Goal: Task Accomplishment & Management: Manage account settings

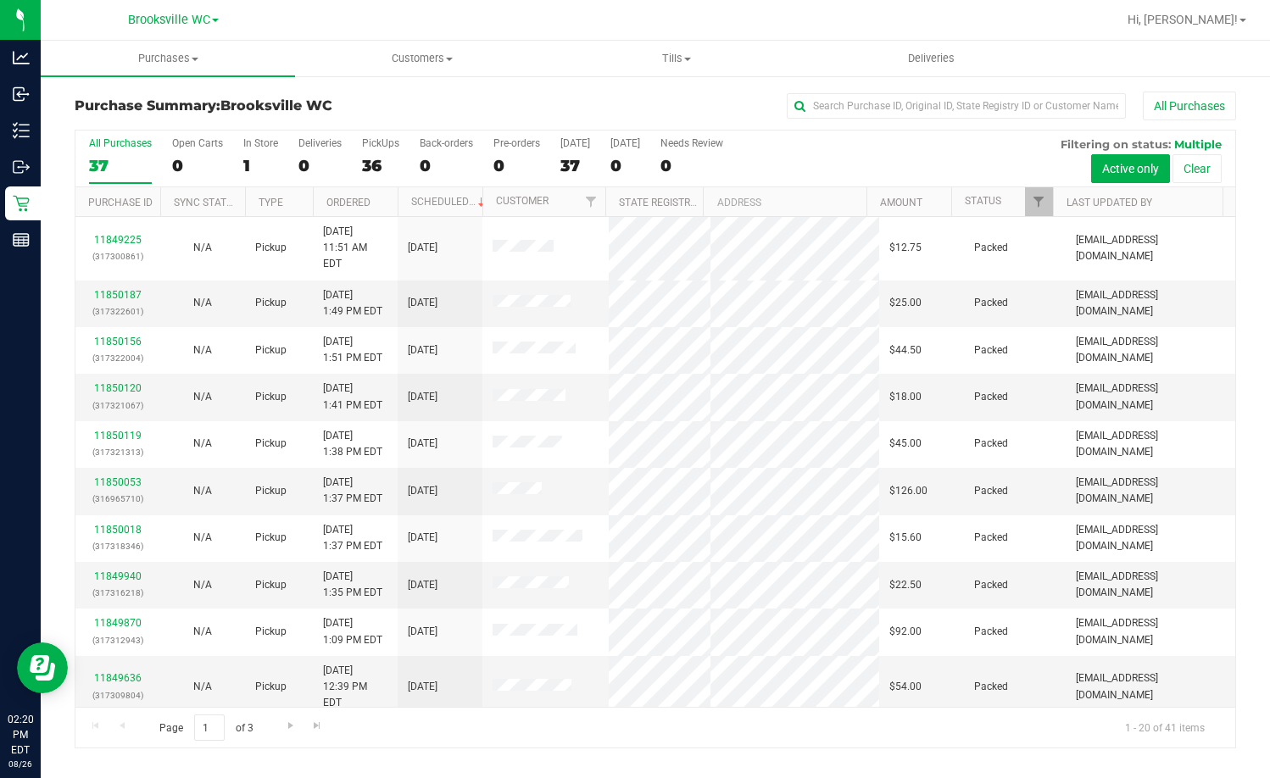
click at [1012, 204] on th "Status" at bounding box center [1002, 202] width 102 height 30
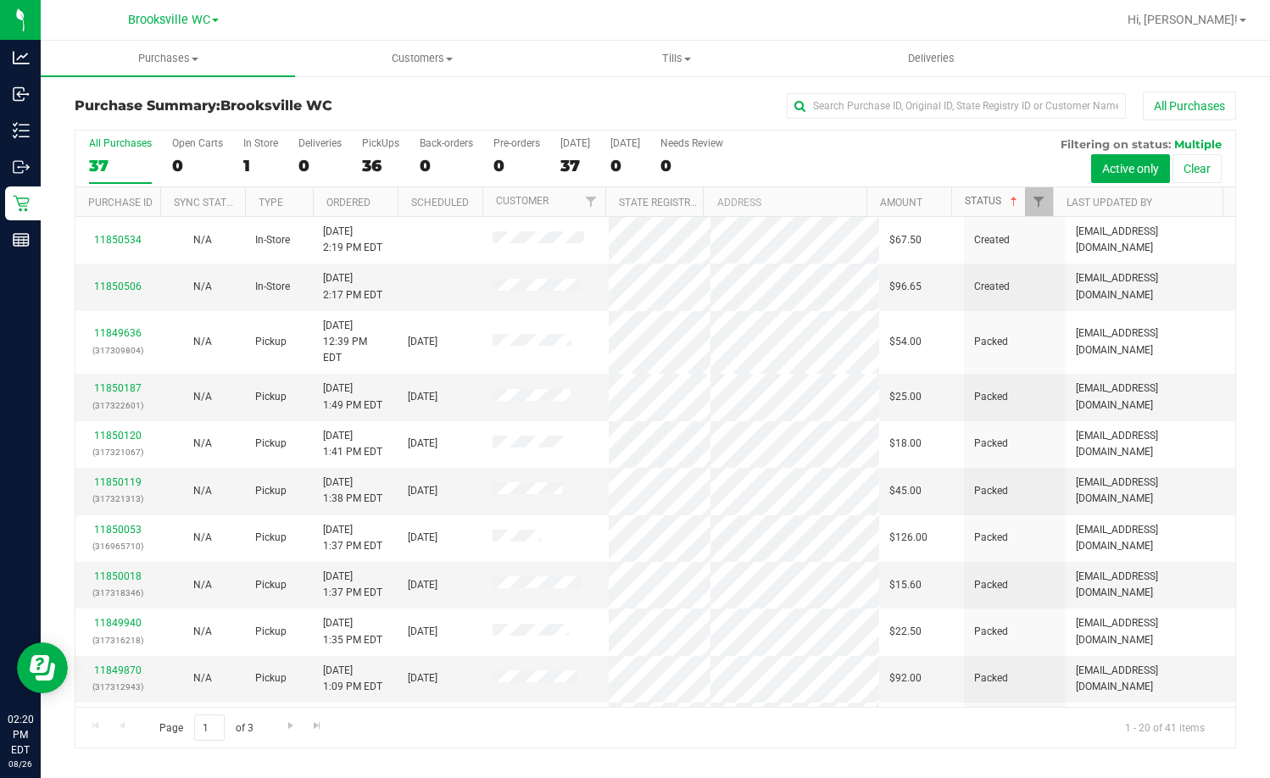
click at [1012, 204] on span at bounding box center [1014, 202] width 14 height 14
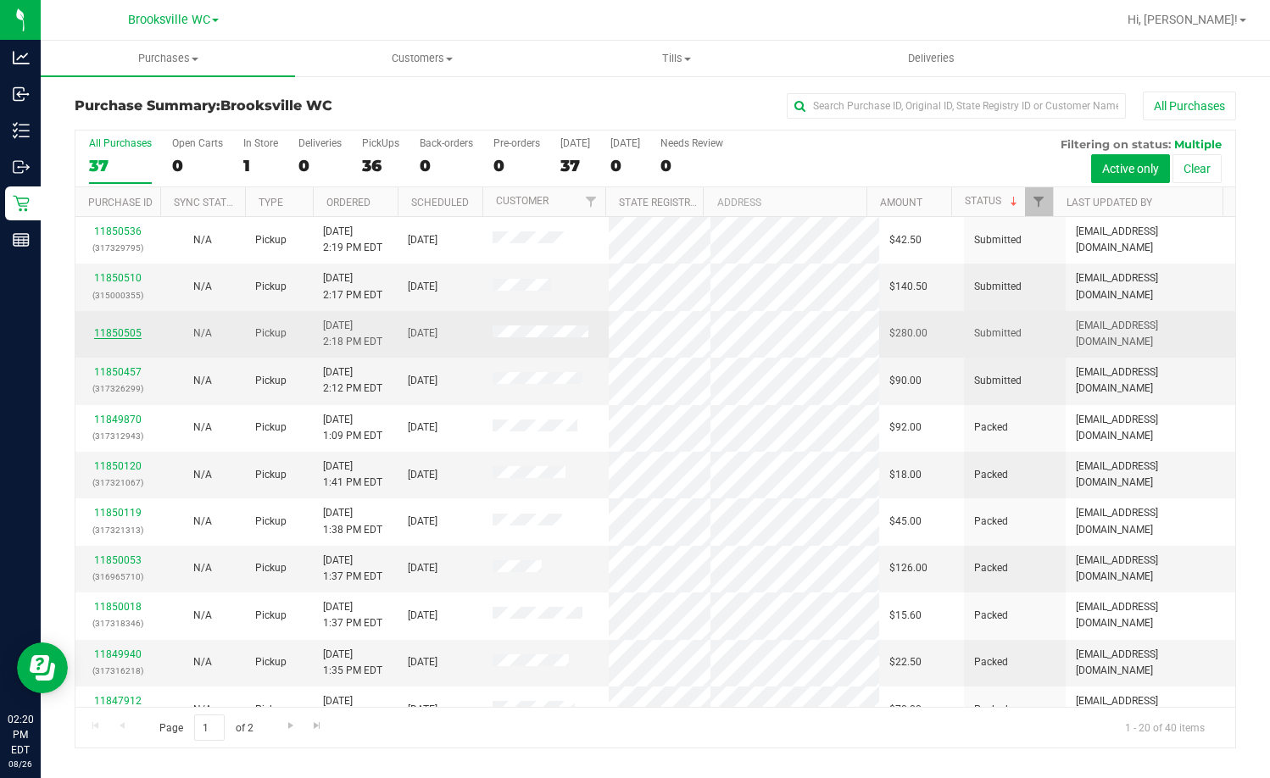
click at [125, 331] on link "11850505" at bounding box center [117, 333] width 47 height 12
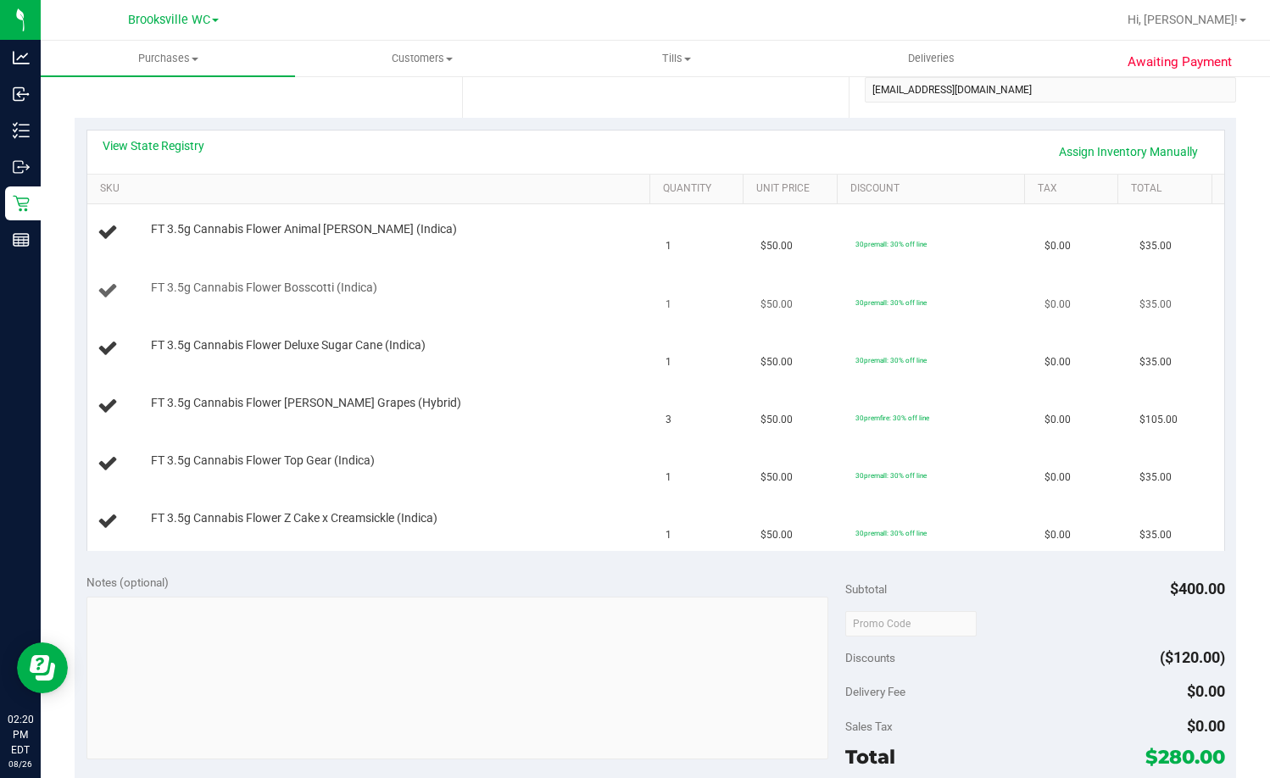
scroll to position [254, 0]
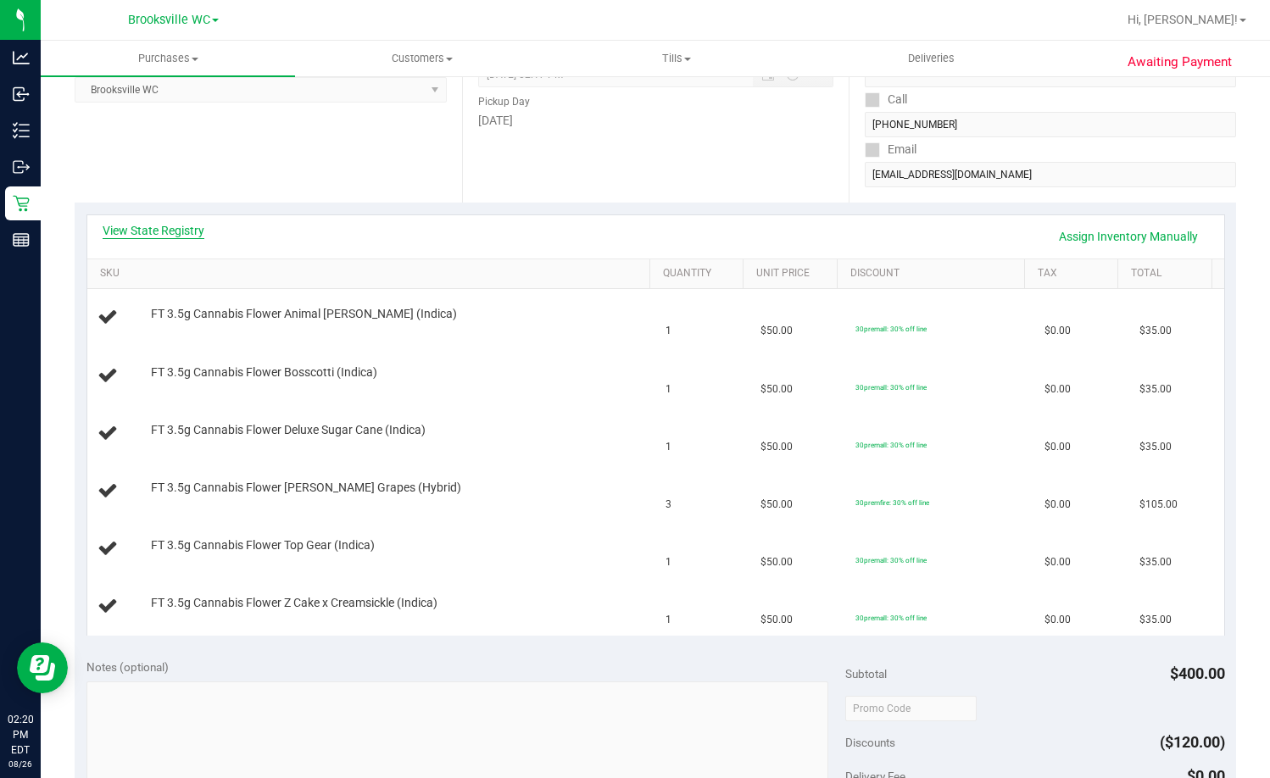
click at [155, 232] on link "View State Registry" at bounding box center [154, 230] width 102 height 17
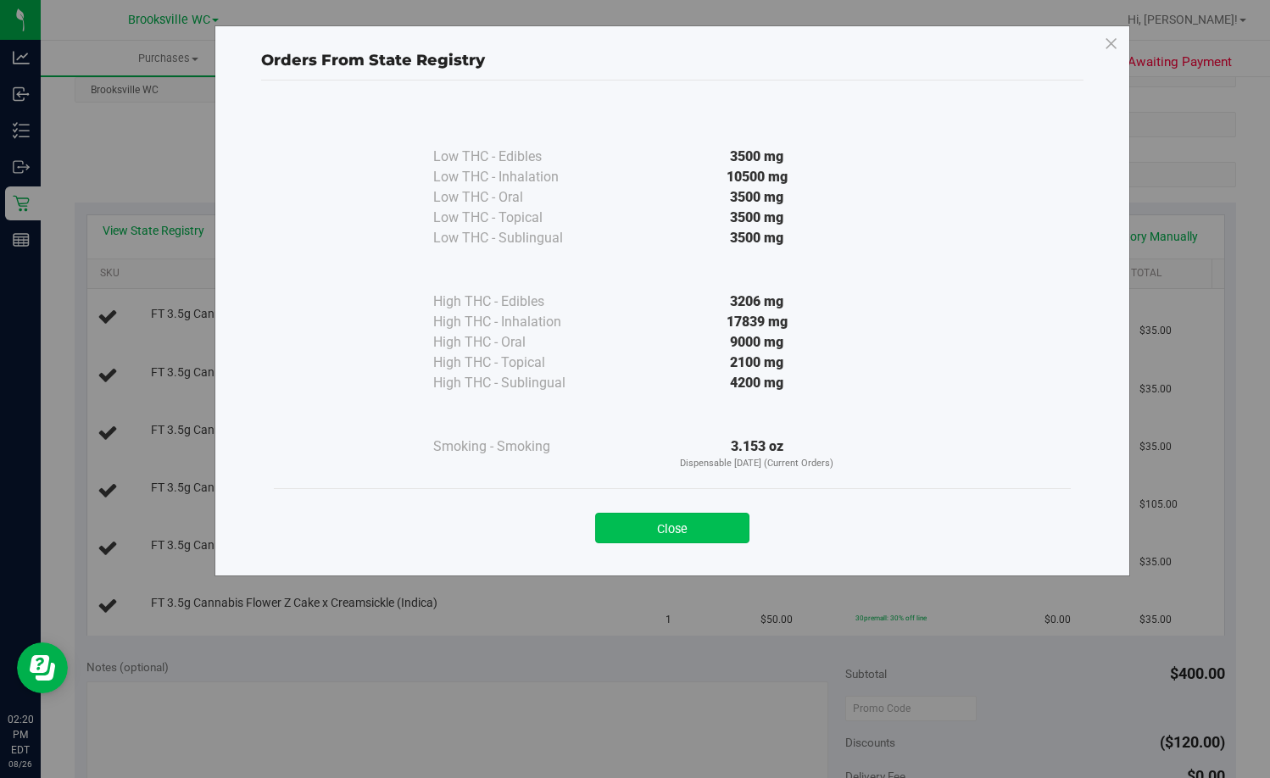
click at [718, 526] on button "Close" at bounding box center [672, 528] width 154 height 31
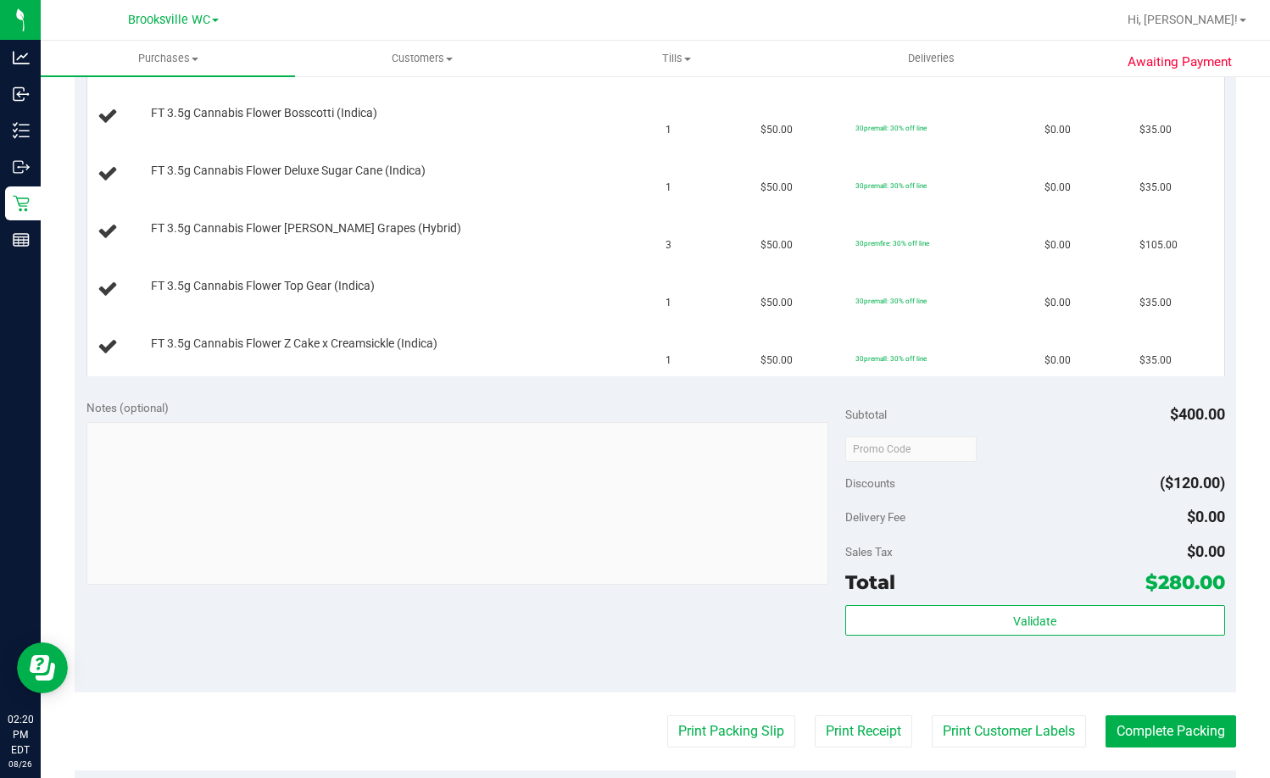
scroll to position [593, 0]
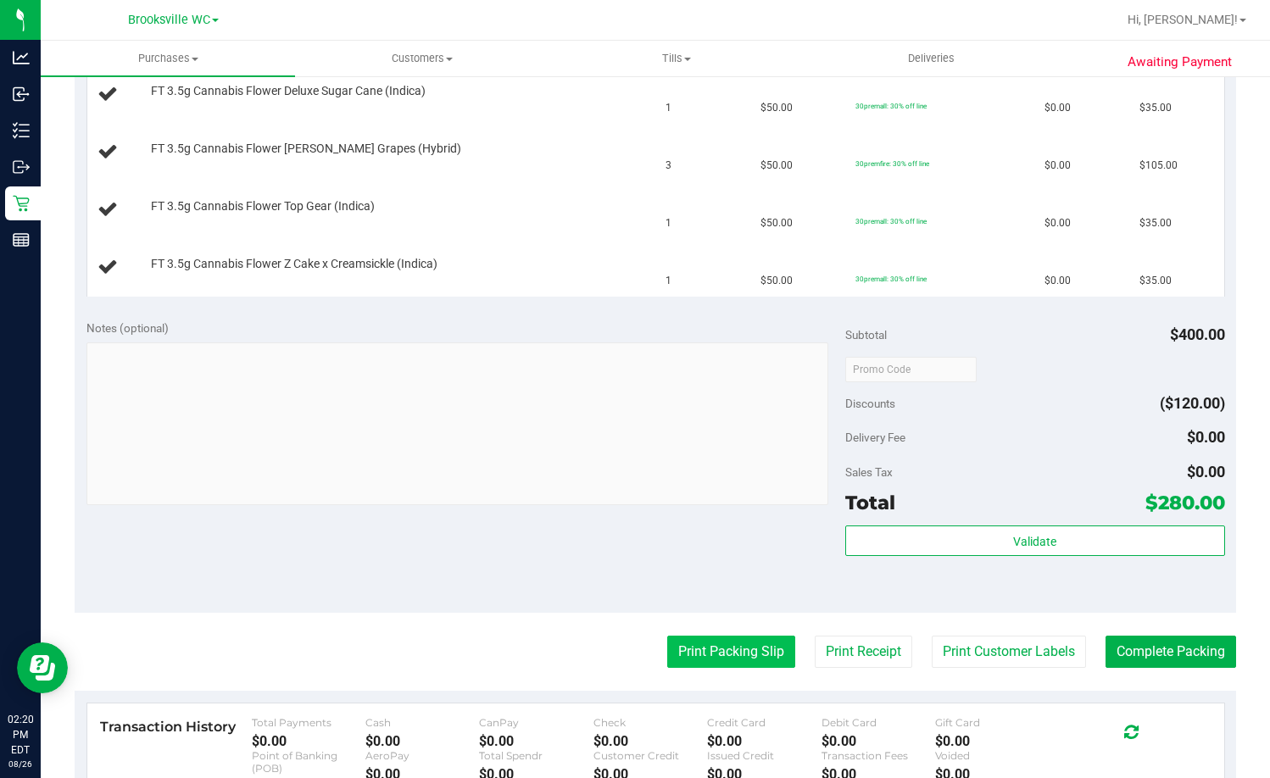
click at [740, 652] on button "Print Packing Slip" at bounding box center [731, 652] width 128 height 32
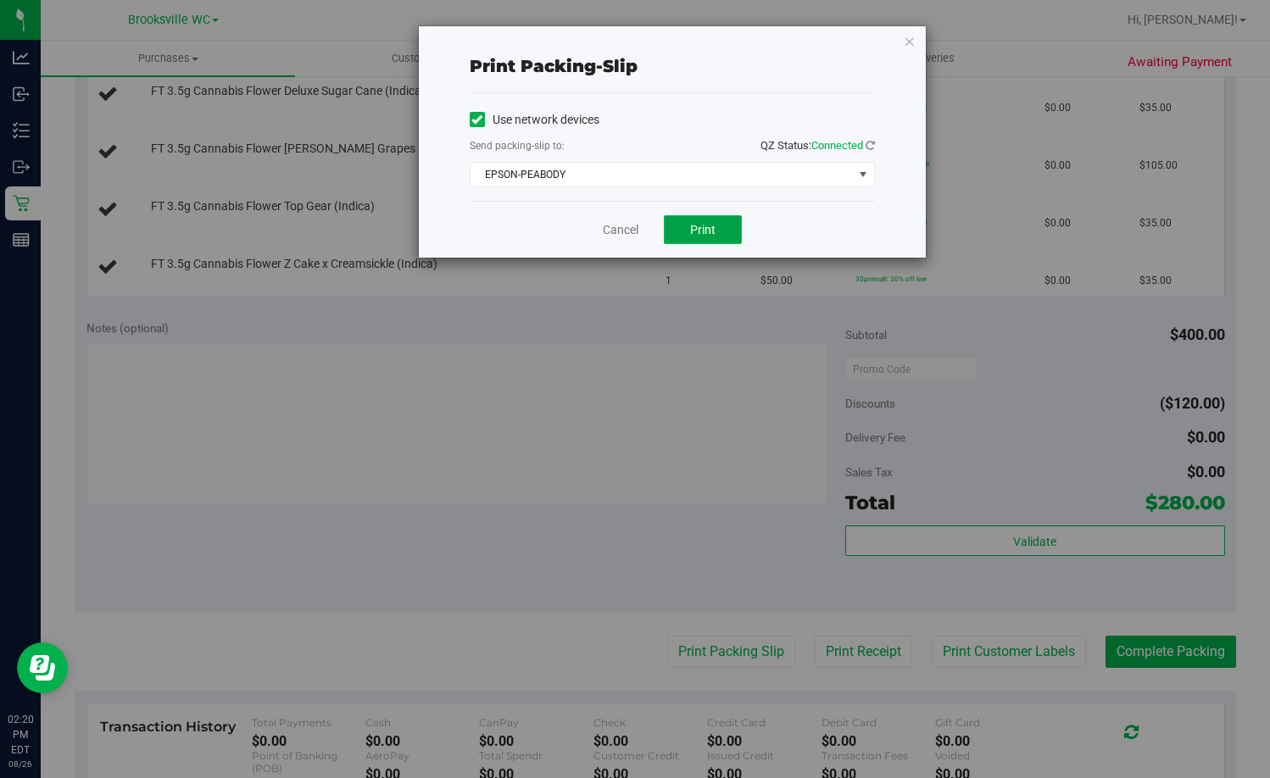
click at [689, 242] on button "Print" at bounding box center [703, 229] width 78 height 29
click at [627, 234] on link "Cancel" at bounding box center [621, 230] width 36 height 18
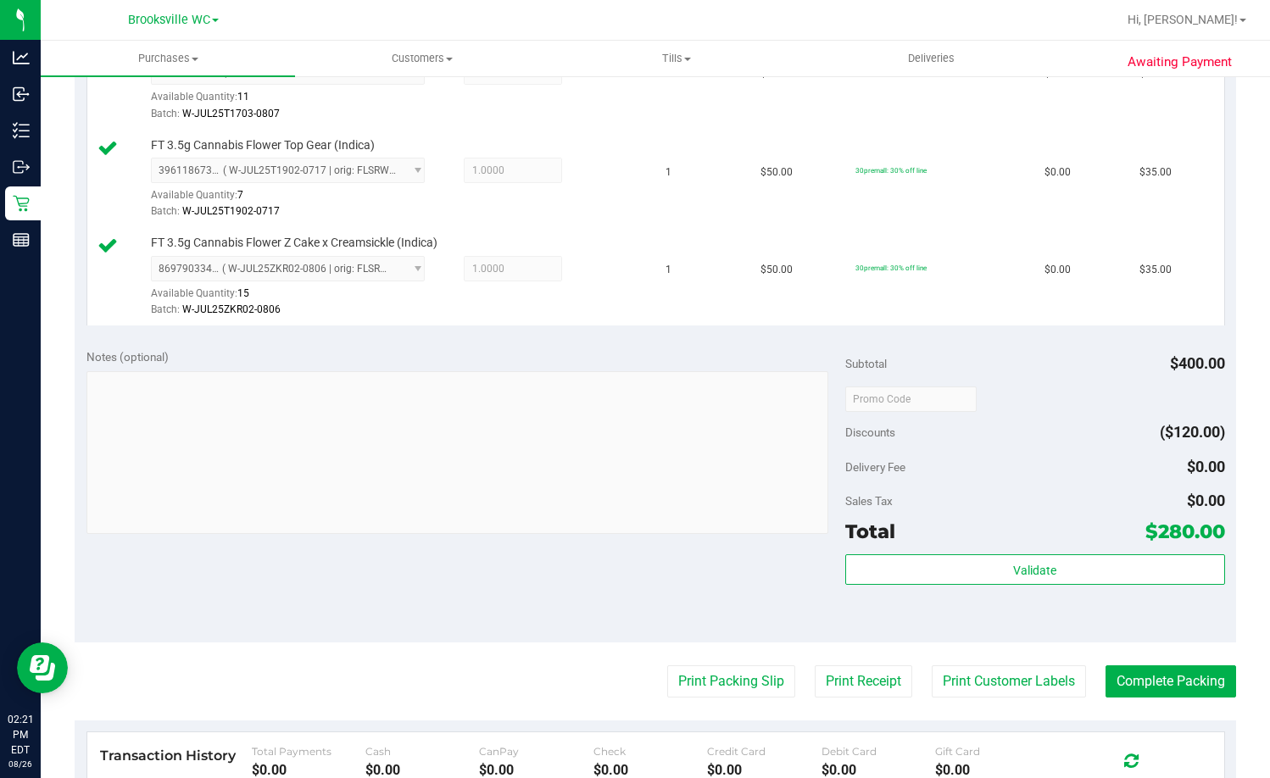
scroll to position [933, 0]
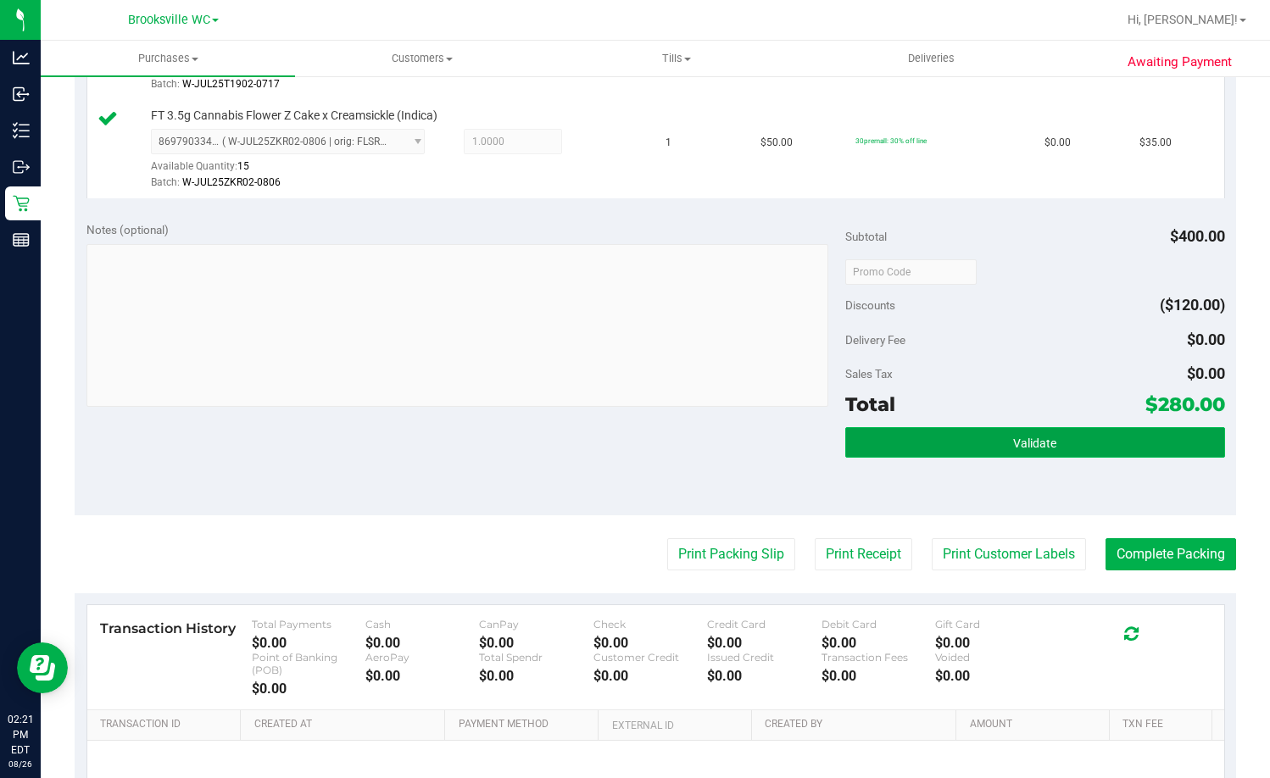
click at [999, 428] on button "Validate" at bounding box center [1035, 442] width 380 height 31
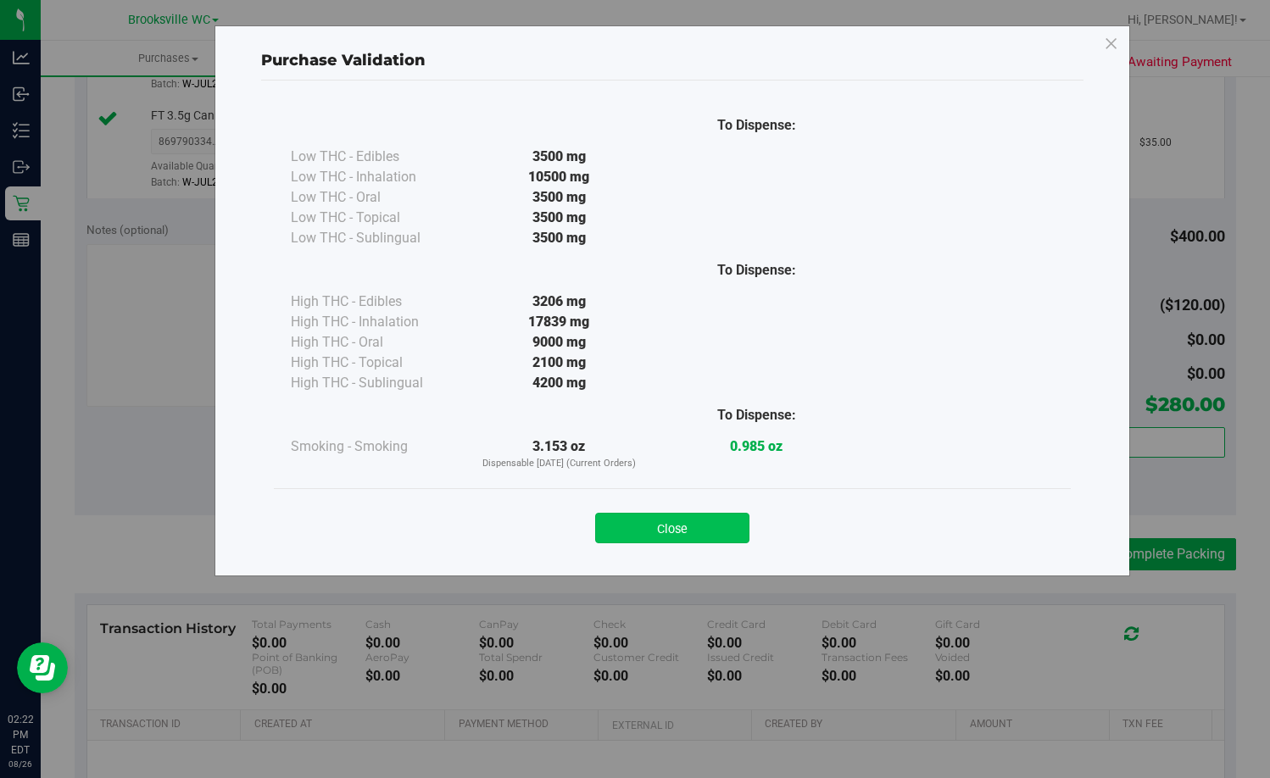
click at [700, 537] on button "Close" at bounding box center [672, 528] width 154 height 31
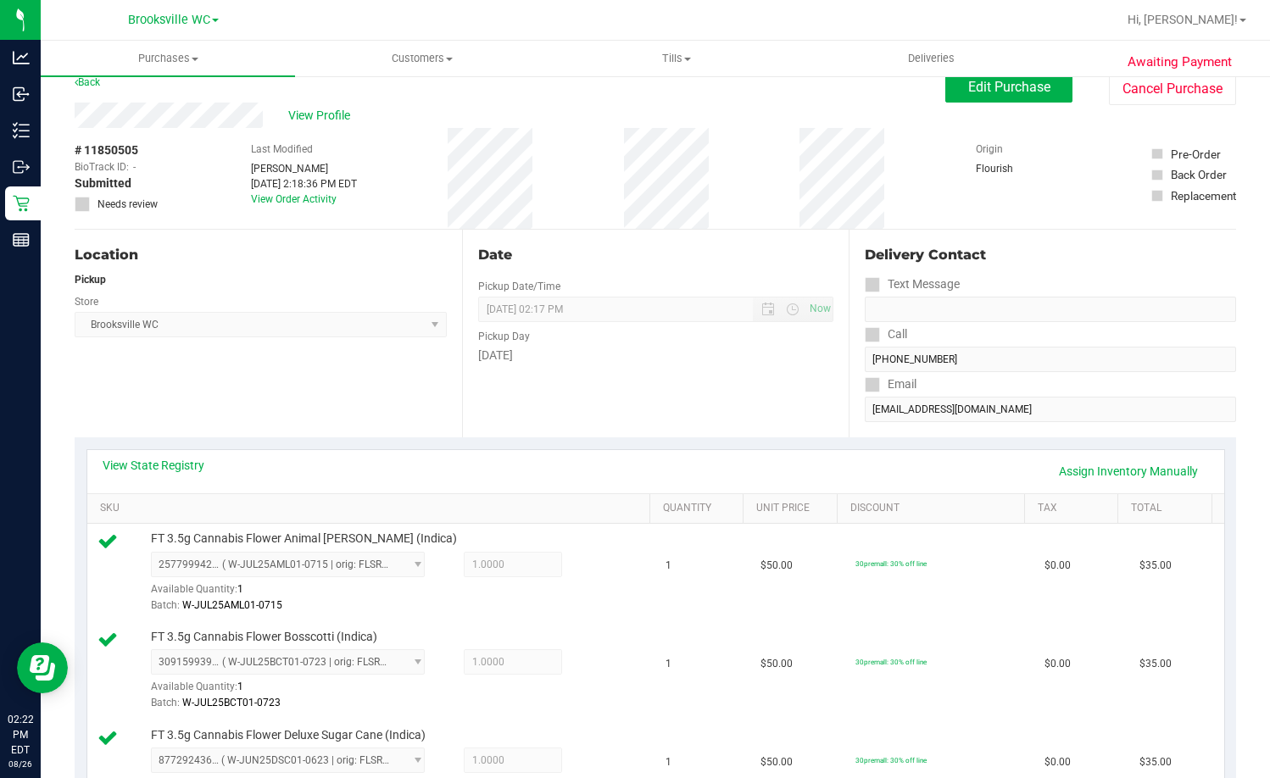
scroll to position [0, 0]
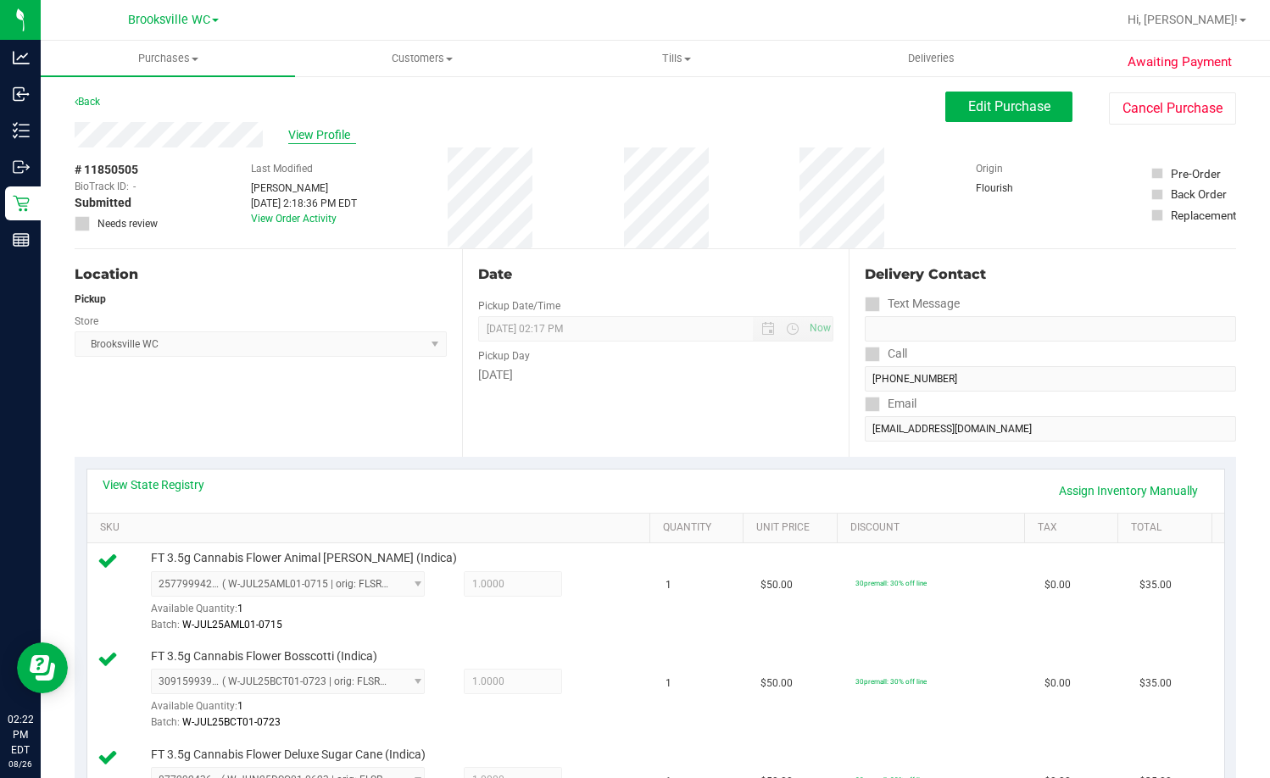
click at [303, 135] on span "View Profile" at bounding box center [322, 135] width 68 height 18
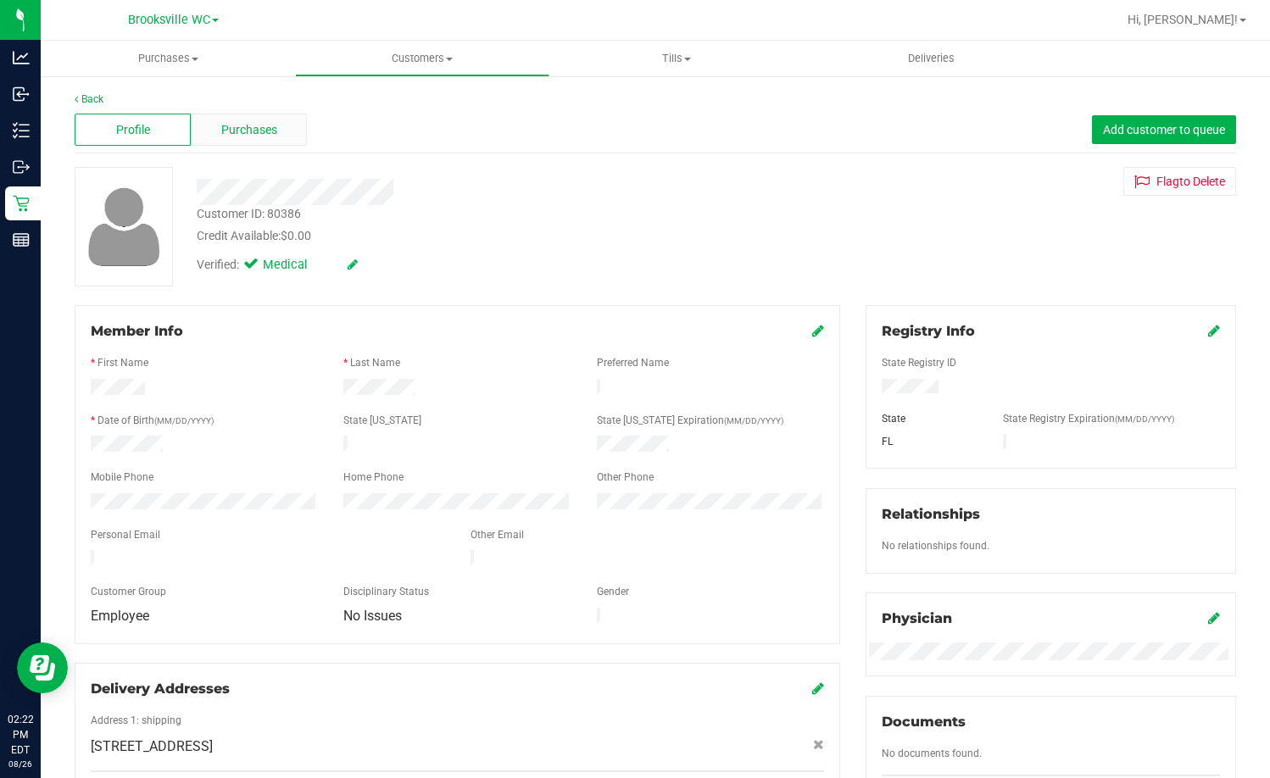
click at [236, 116] on div "Purchases" at bounding box center [249, 130] width 116 height 32
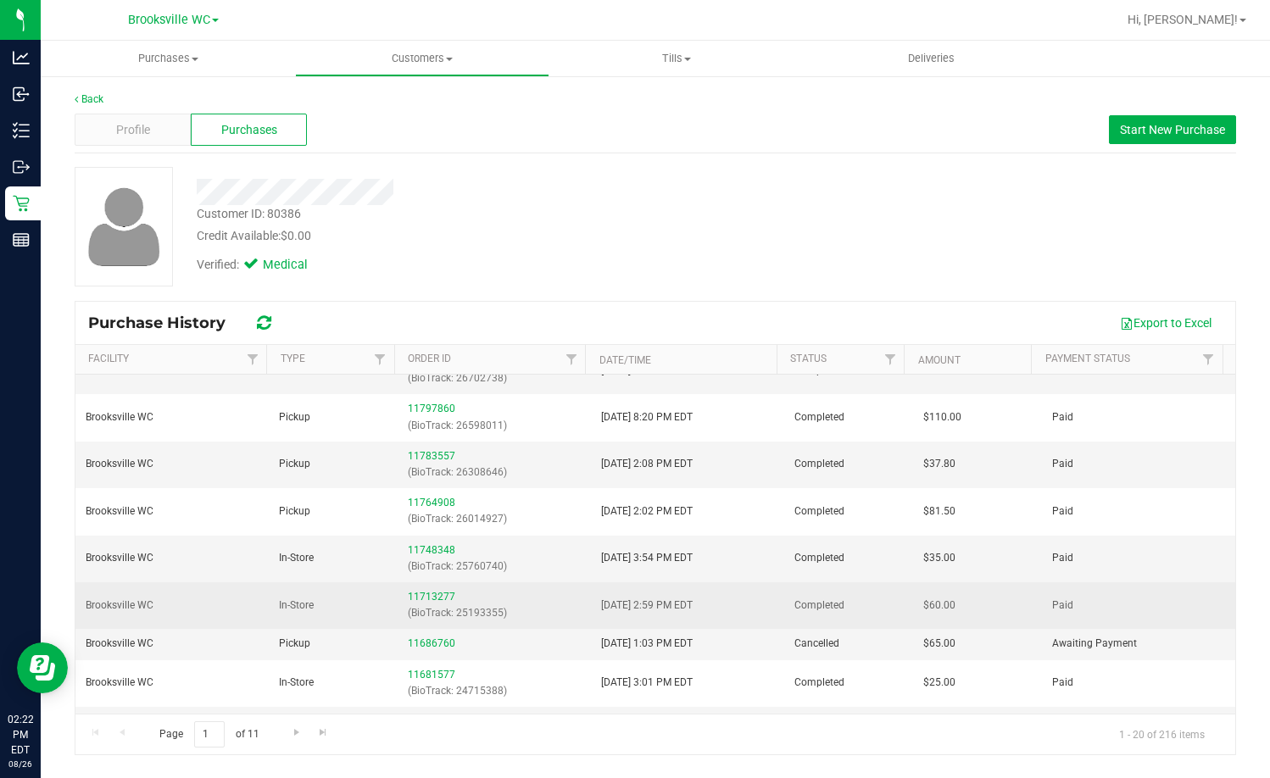
scroll to position [170, 0]
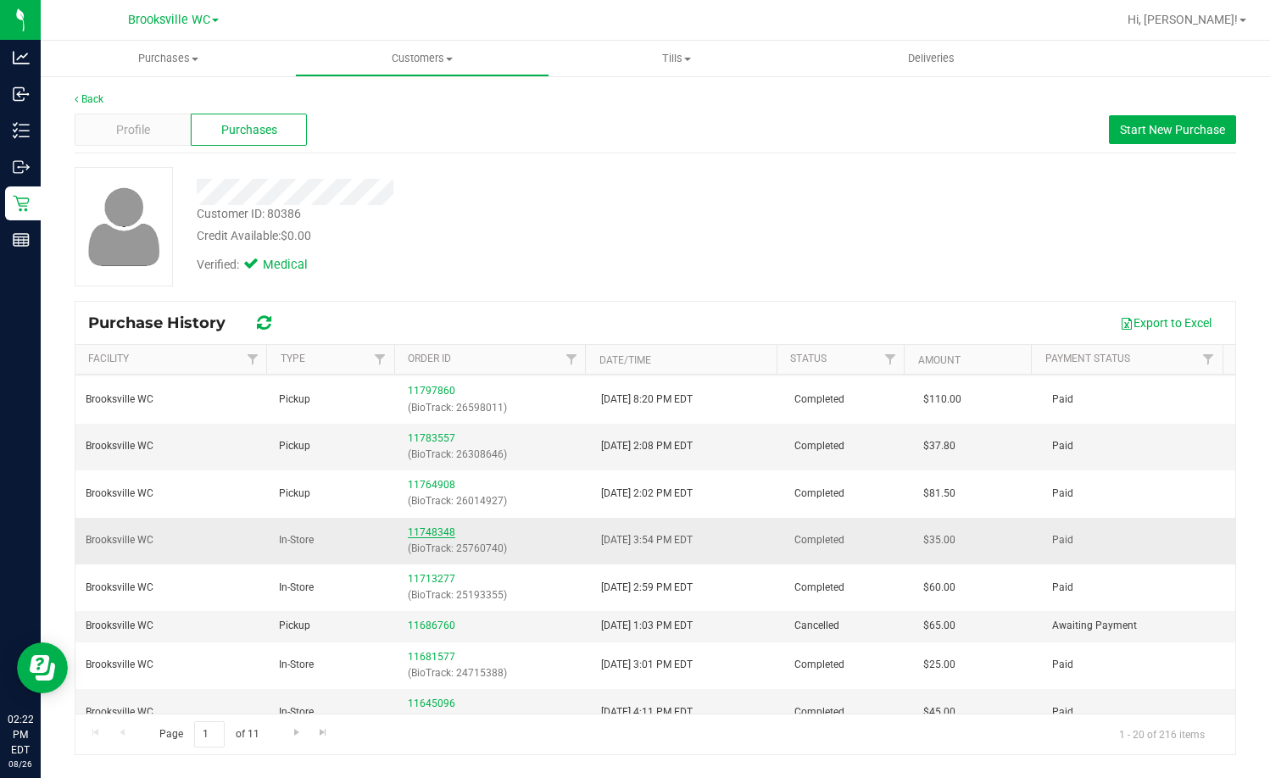
click at [445, 528] on link "11748348" at bounding box center [431, 533] width 47 height 12
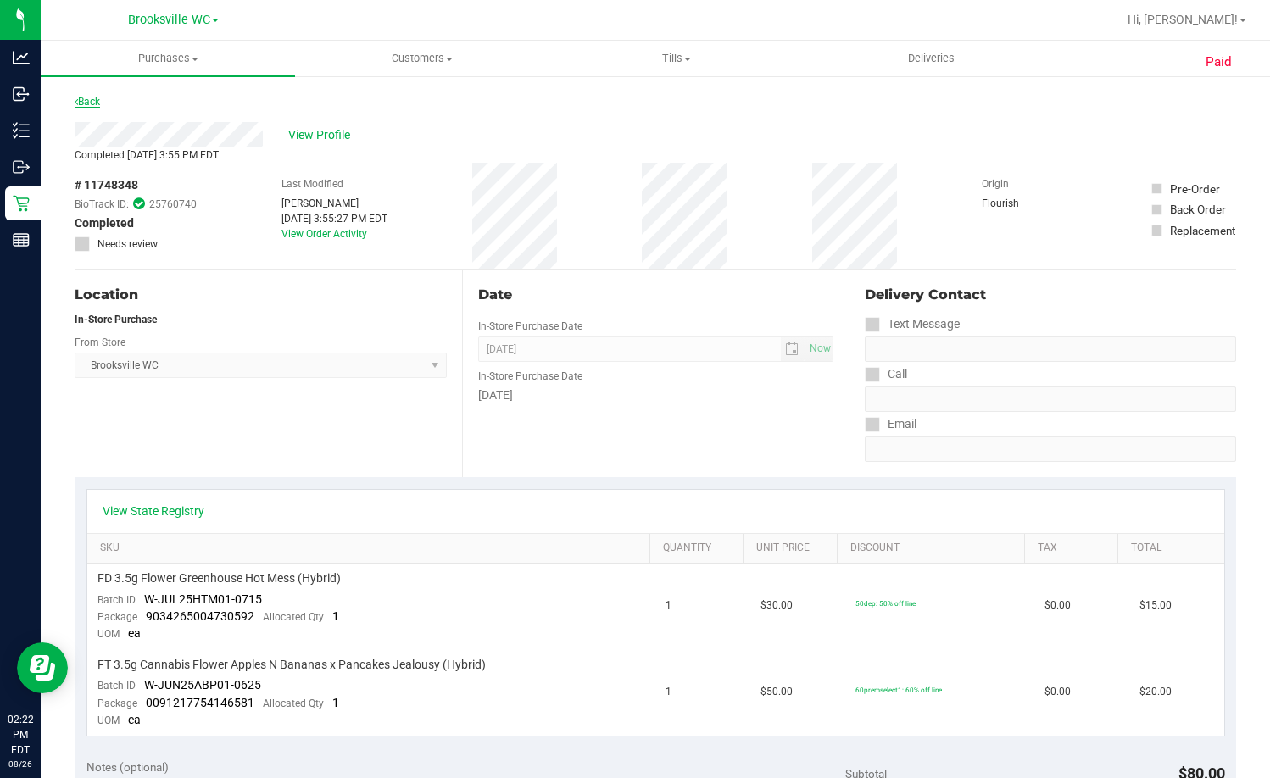
click at [86, 99] on link "Back" at bounding box center [87, 102] width 25 height 12
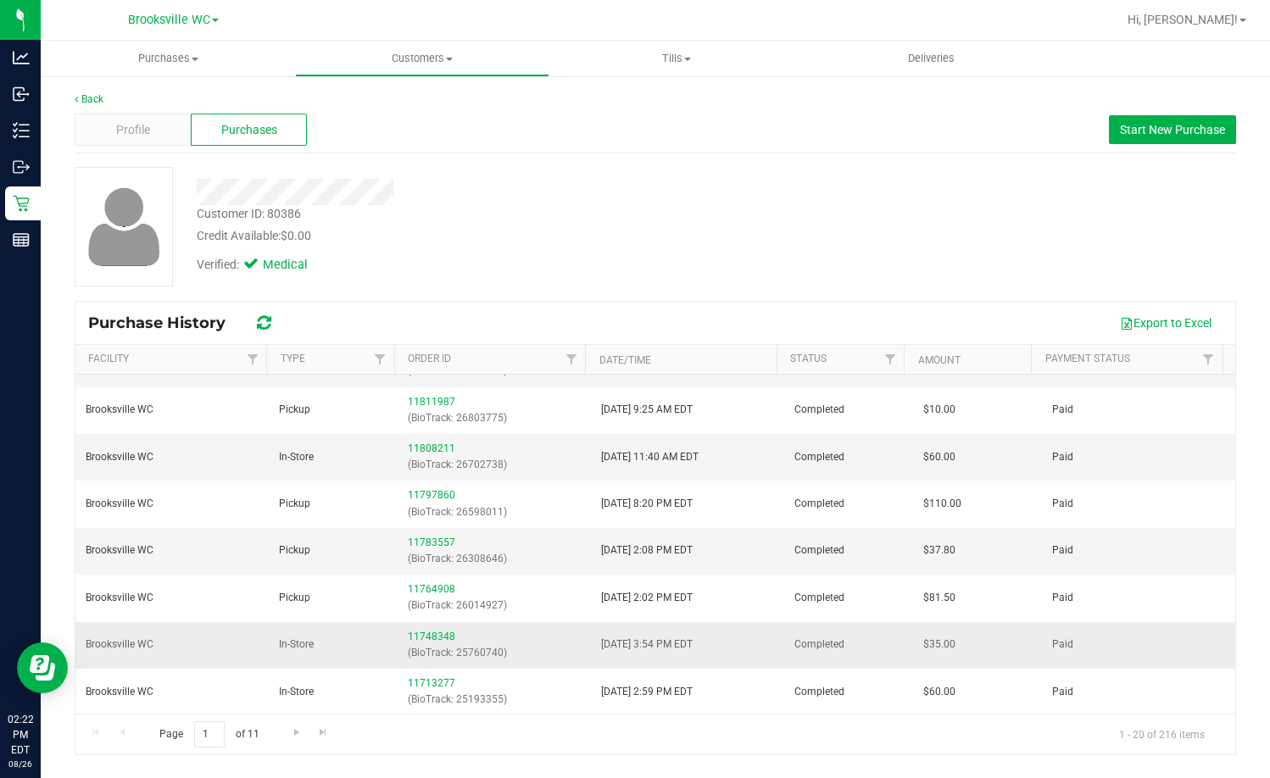
scroll to position [85, 0]
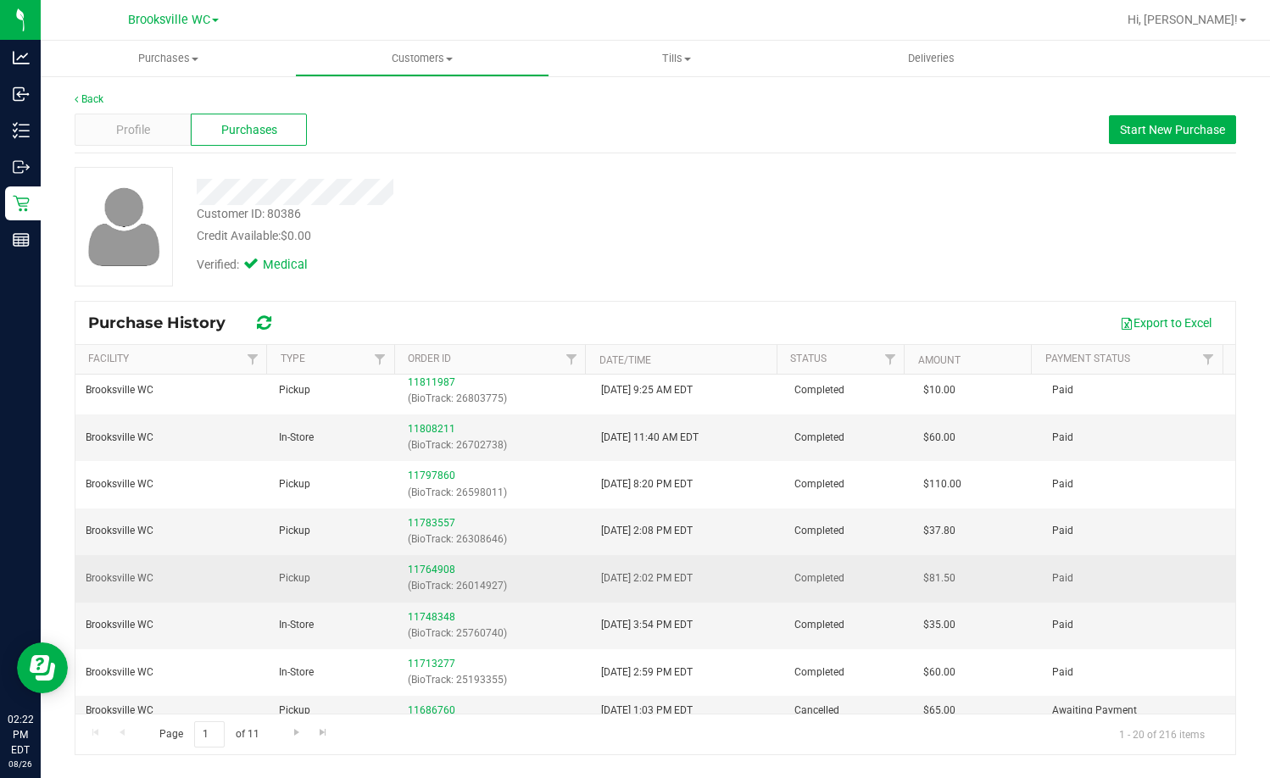
click at [427, 561] on td "11764908 (BioTrack: 26014927)" at bounding box center [494, 578] width 193 height 47
click at [427, 566] on link "11764908" at bounding box center [431, 570] width 47 height 12
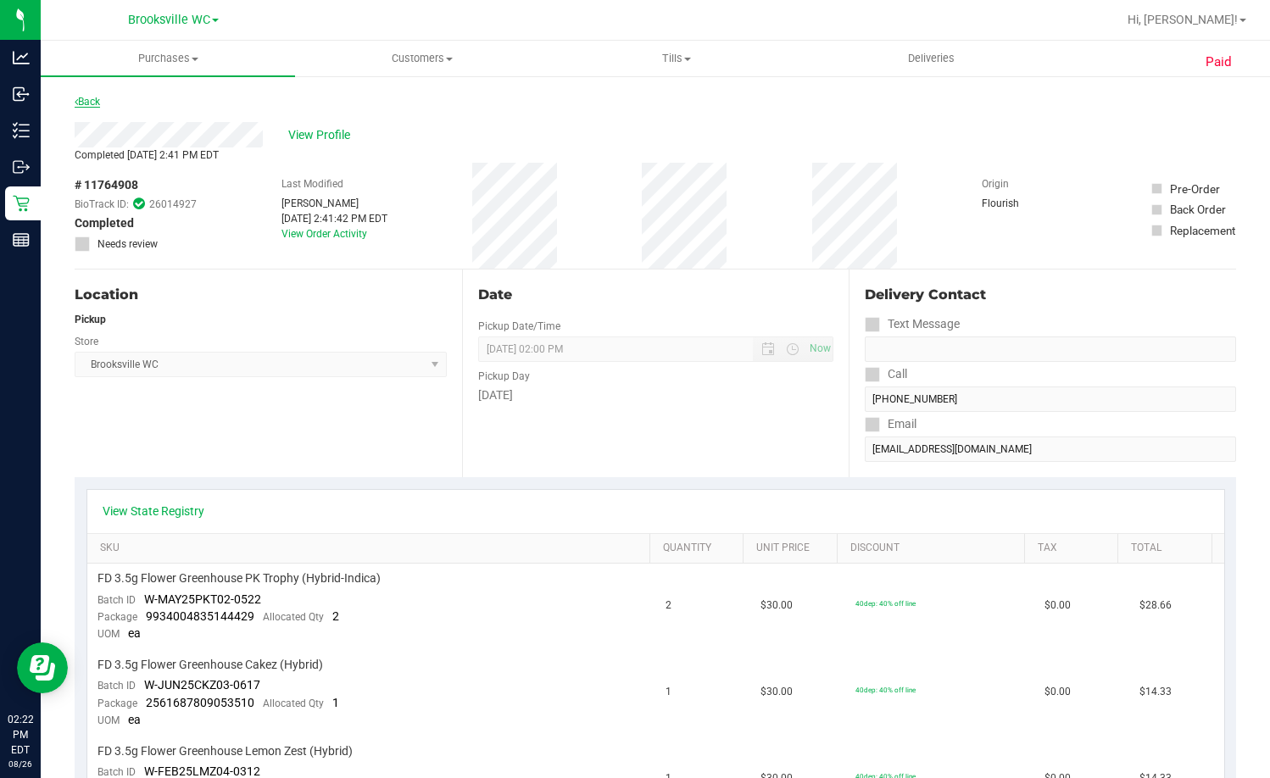
click at [96, 102] on link "Back" at bounding box center [87, 102] width 25 height 12
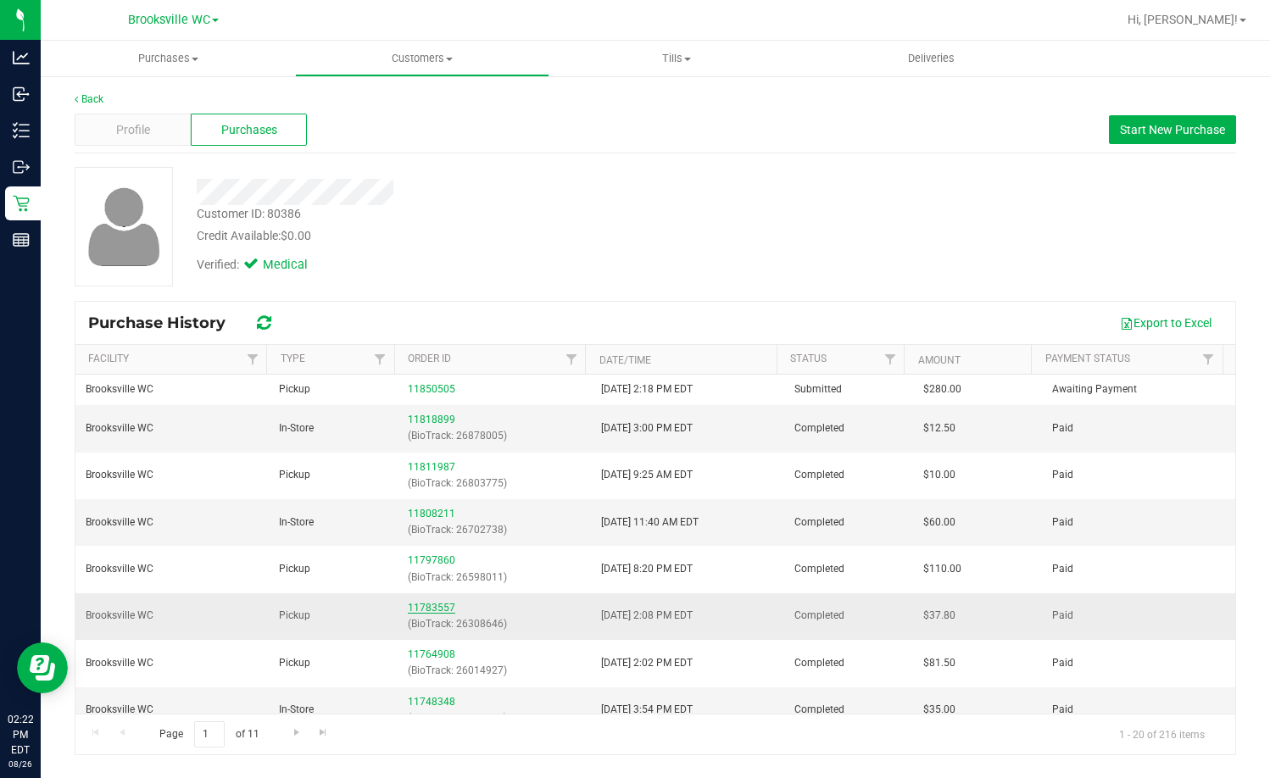
click at [421, 602] on link "11783557" at bounding box center [431, 608] width 47 height 12
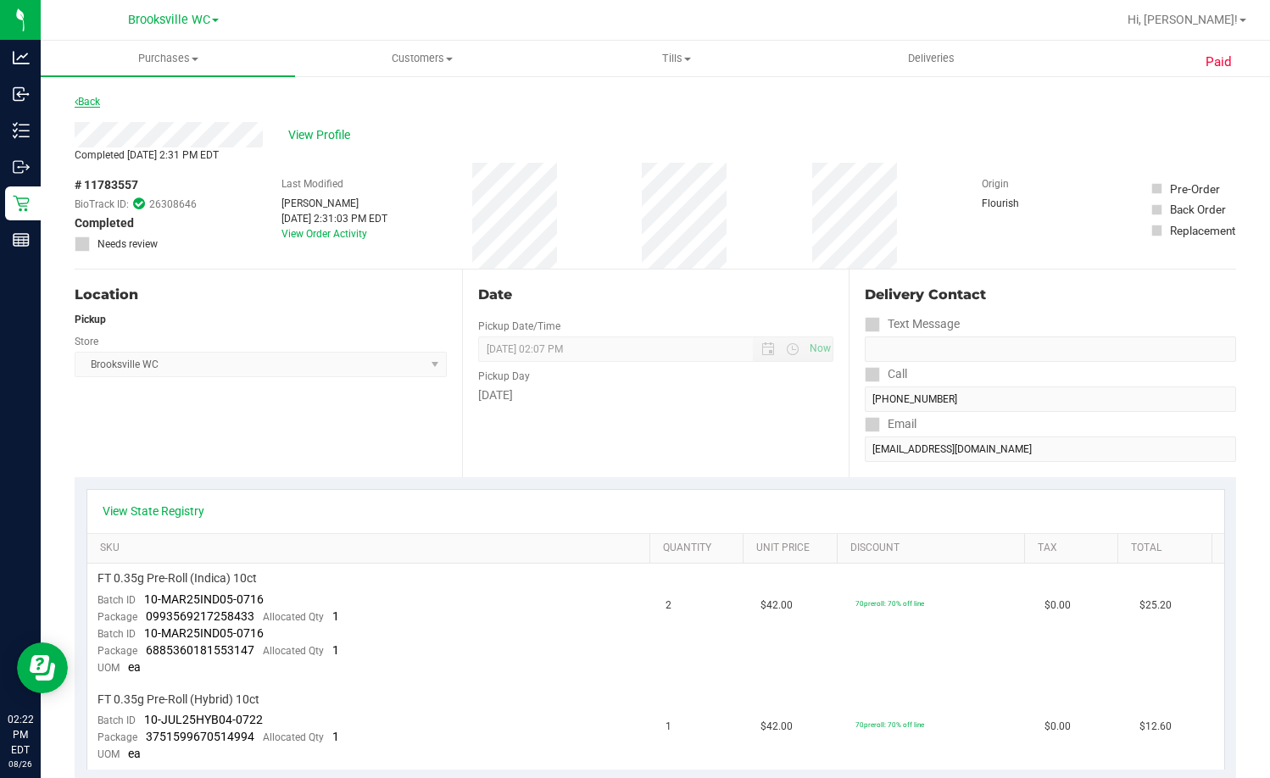
click at [93, 102] on link "Back" at bounding box center [87, 102] width 25 height 12
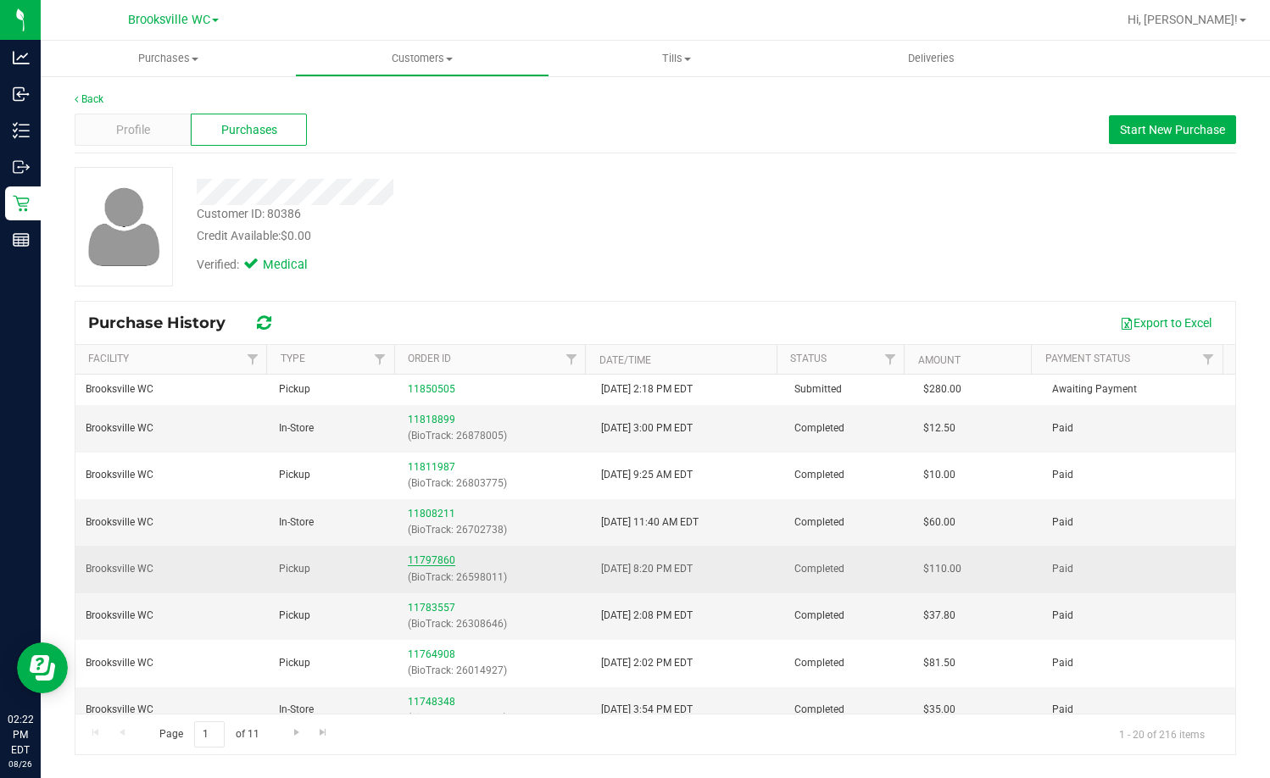
click at [426, 560] on link "11797860" at bounding box center [431, 560] width 47 height 12
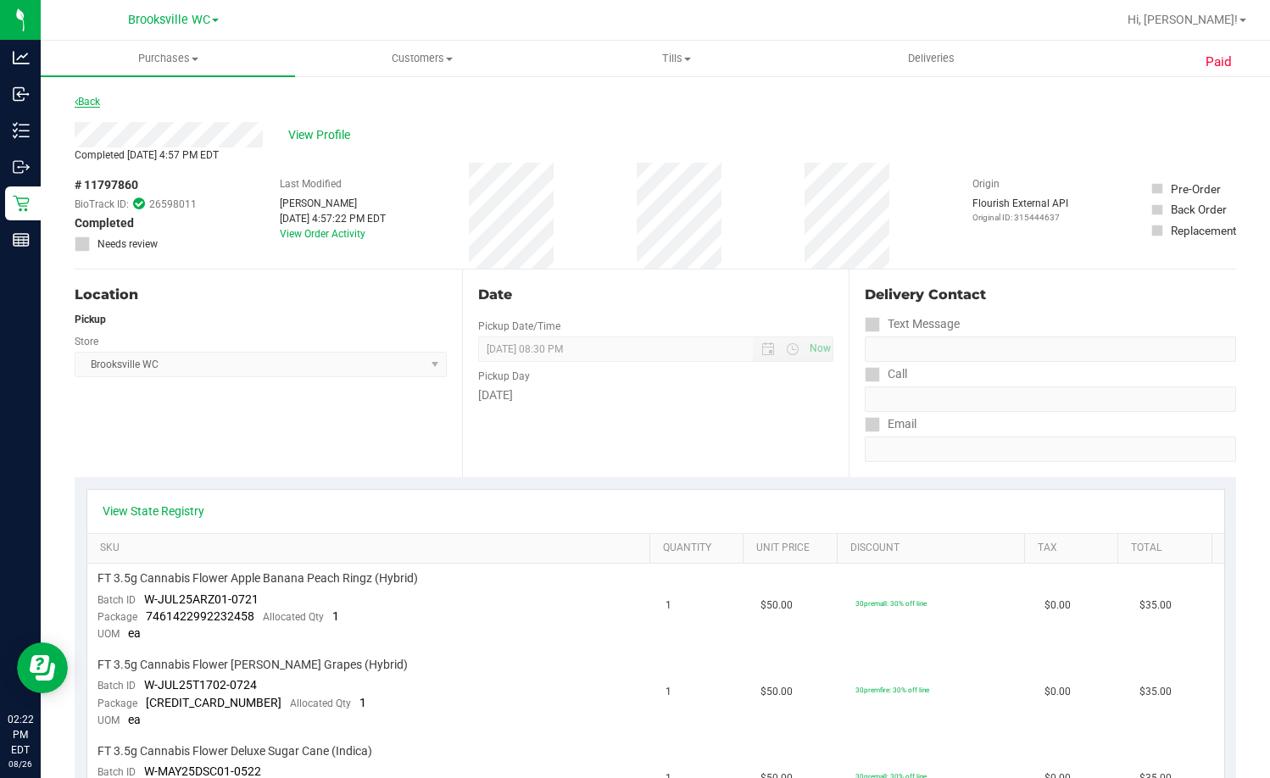
click at [91, 102] on link "Back" at bounding box center [87, 102] width 25 height 12
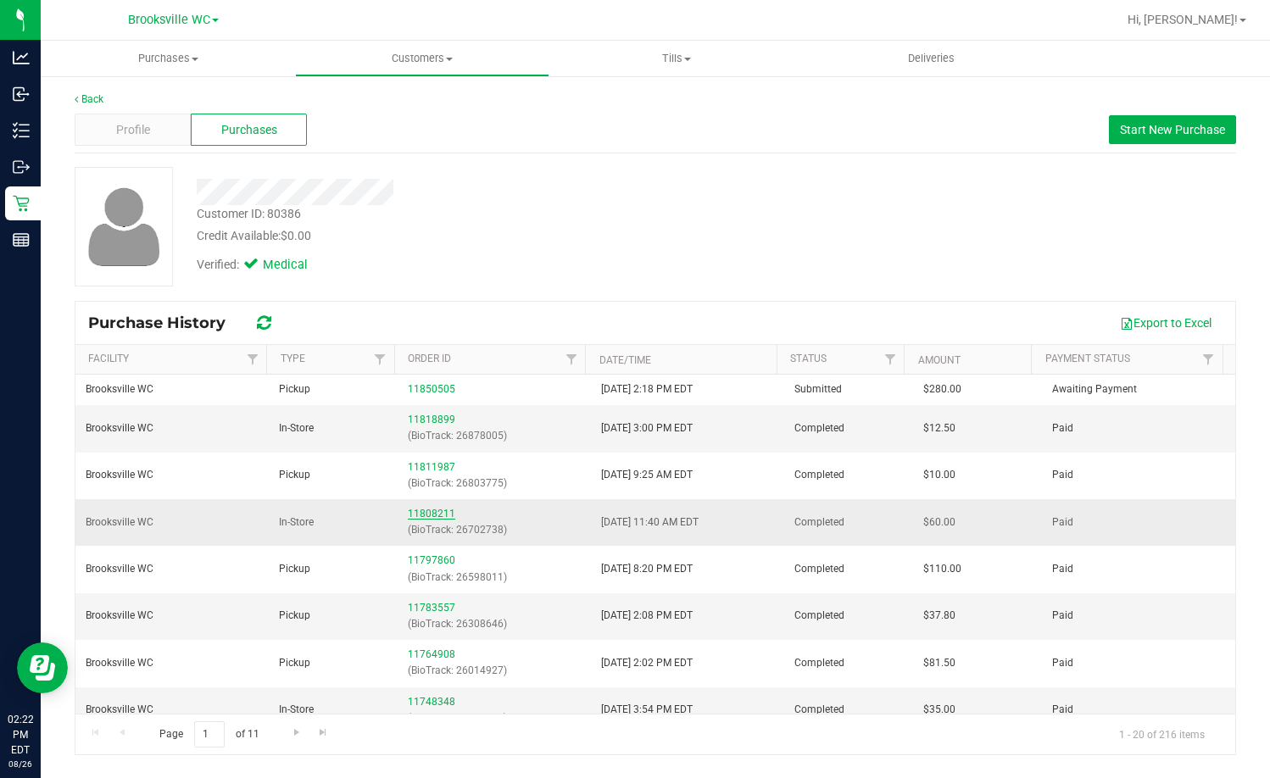
click at [427, 512] on link "11808211" at bounding box center [431, 514] width 47 height 12
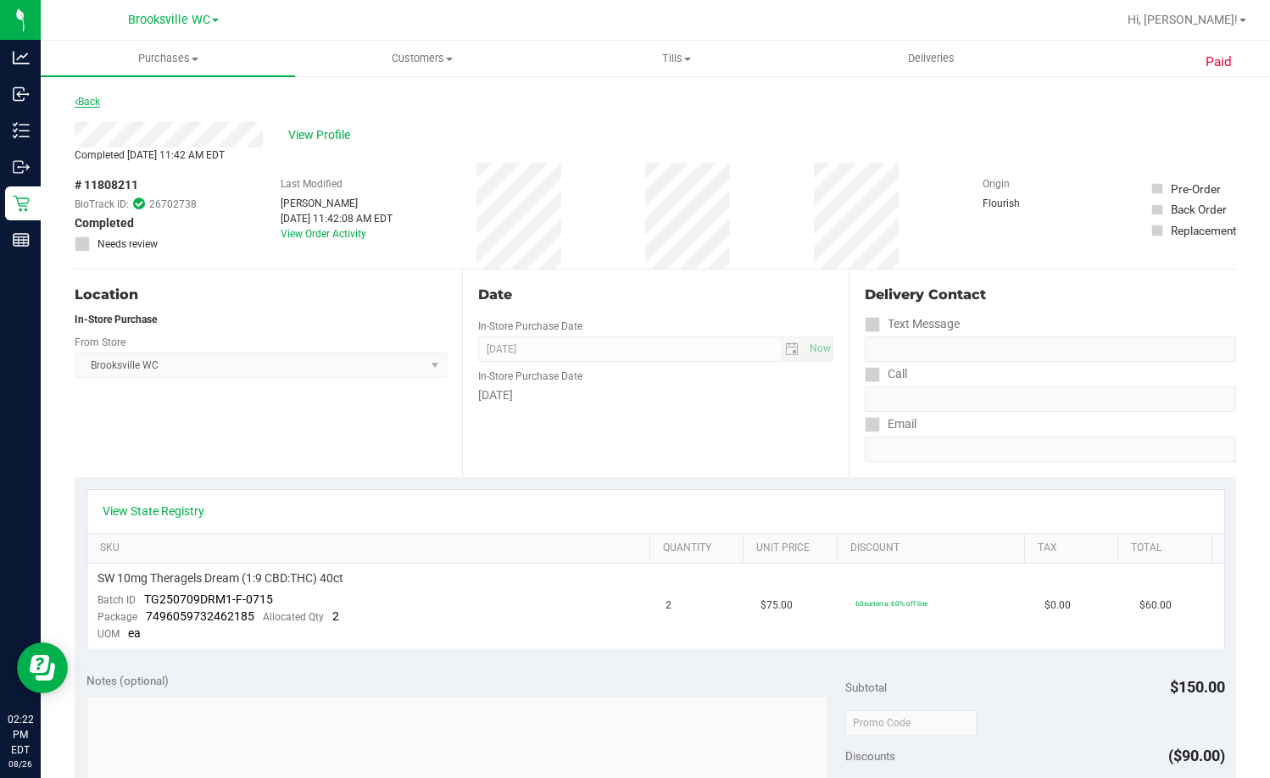
click at [93, 97] on link "Back" at bounding box center [87, 102] width 25 height 12
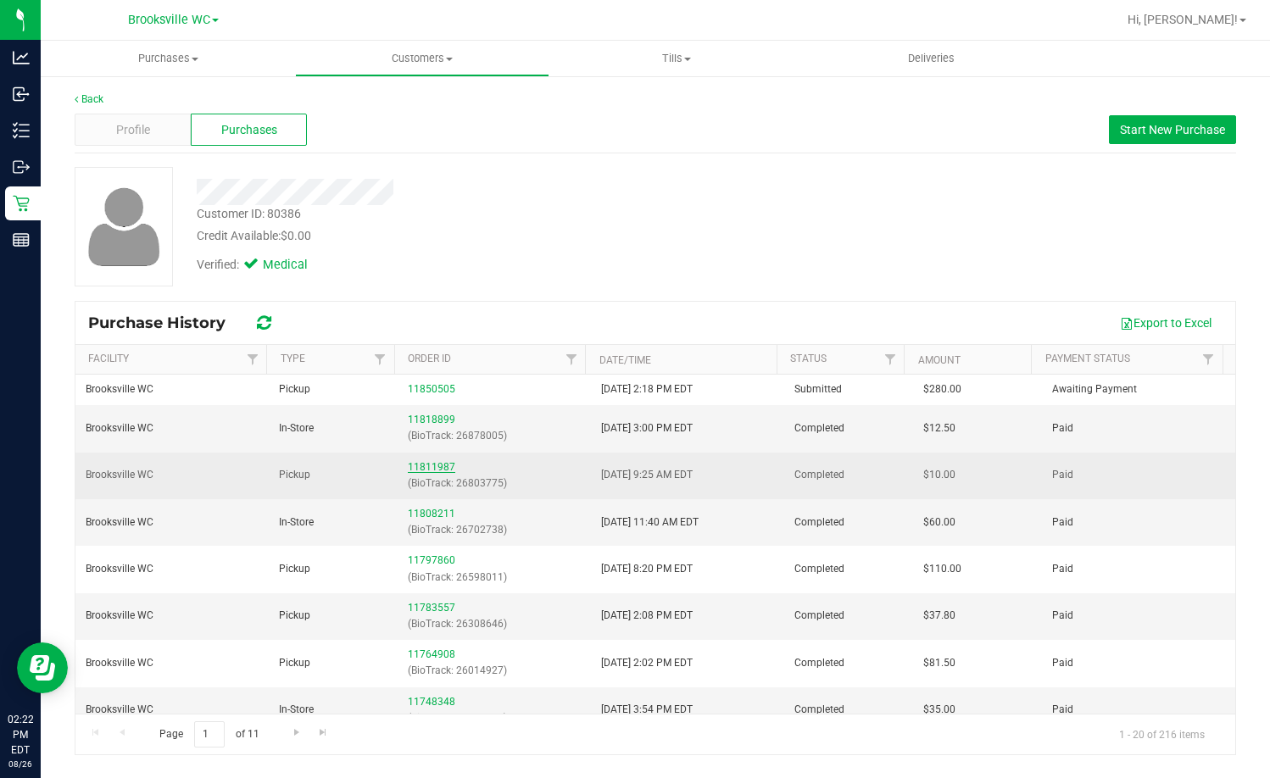
click at [437, 469] on link "11811987" at bounding box center [431, 467] width 47 height 12
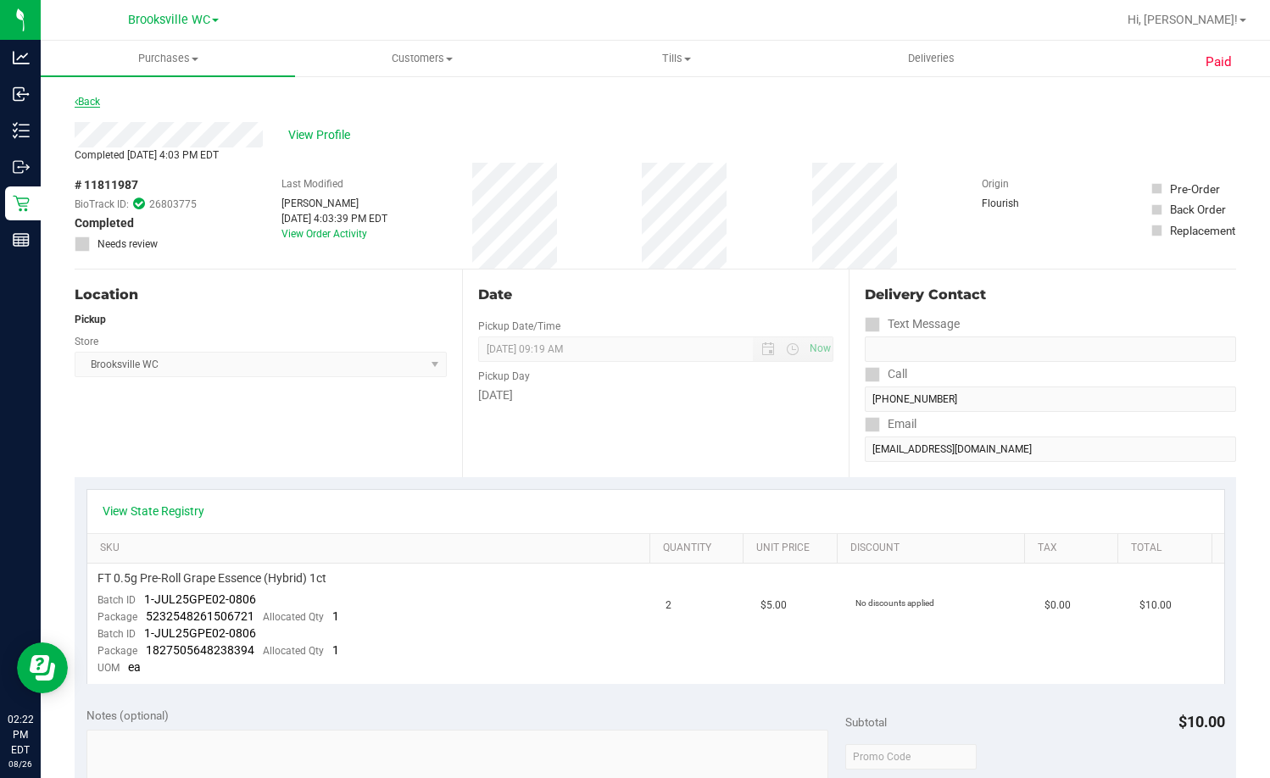
click at [99, 104] on link "Back" at bounding box center [87, 102] width 25 height 12
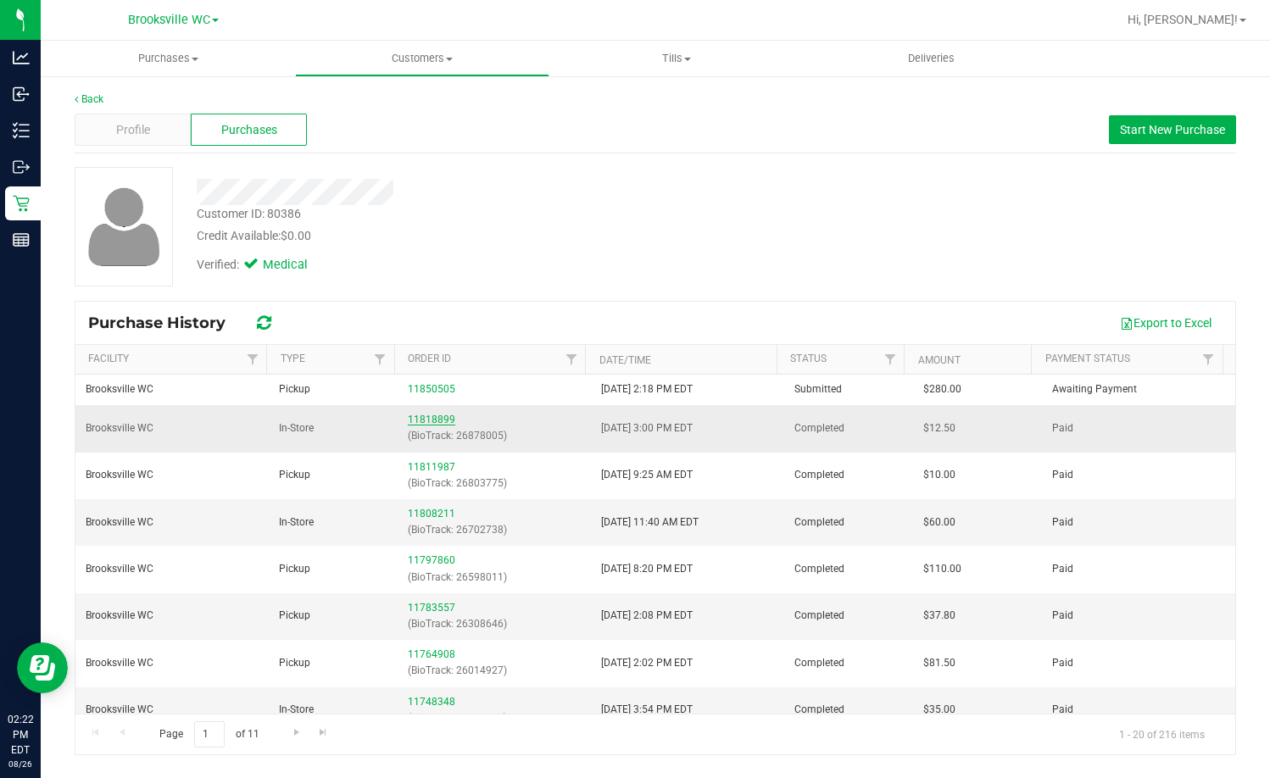
click at [444, 418] on link "11818899" at bounding box center [431, 420] width 47 height 12
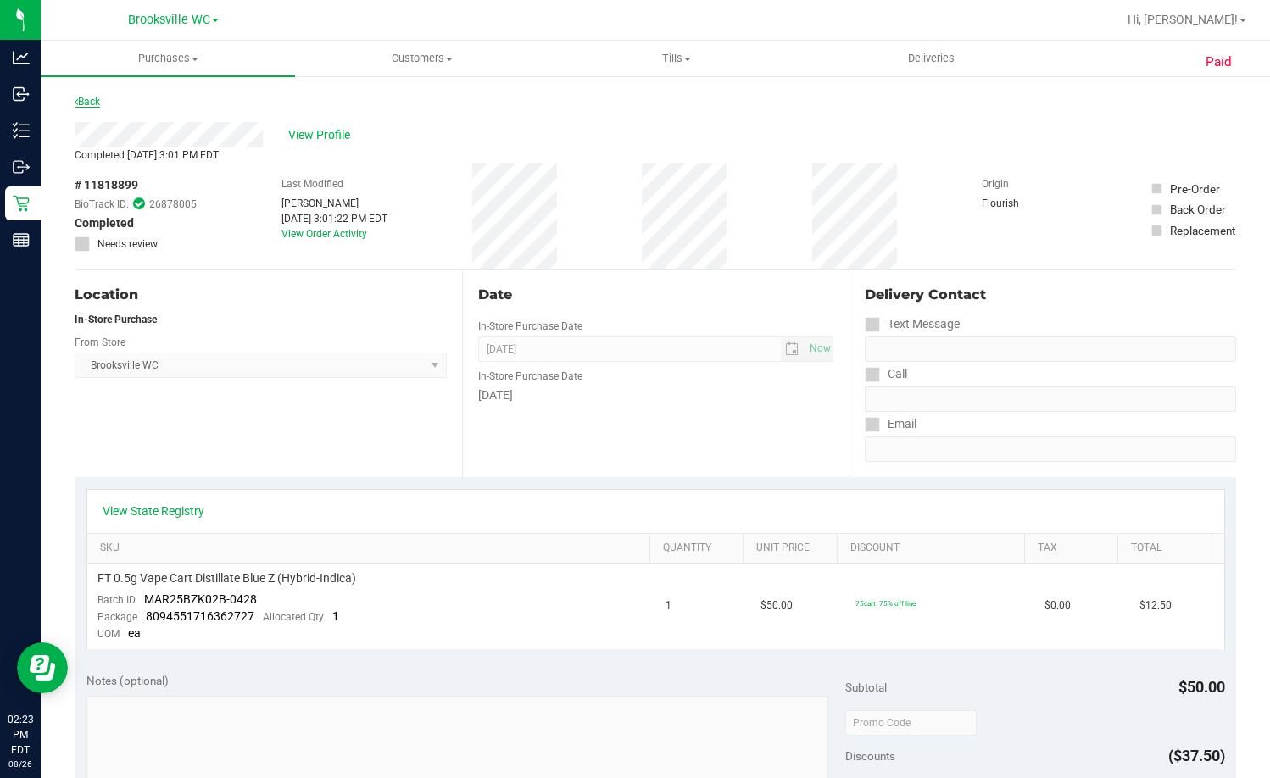
click at [97, 99] on link "Back" at bounding box center [87, 102] width 25 height 12
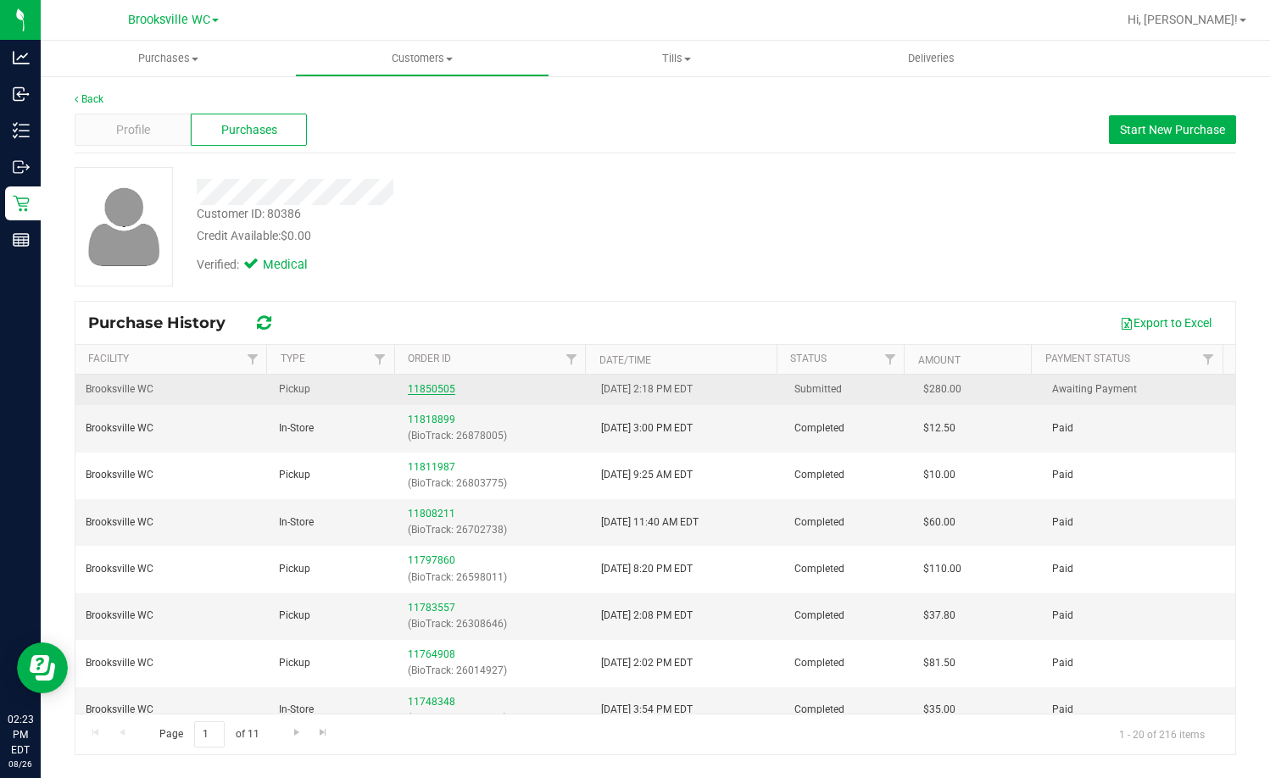
click at [433, 388] on link "11850505" at bounding box center [431, 389] width 47 height 12
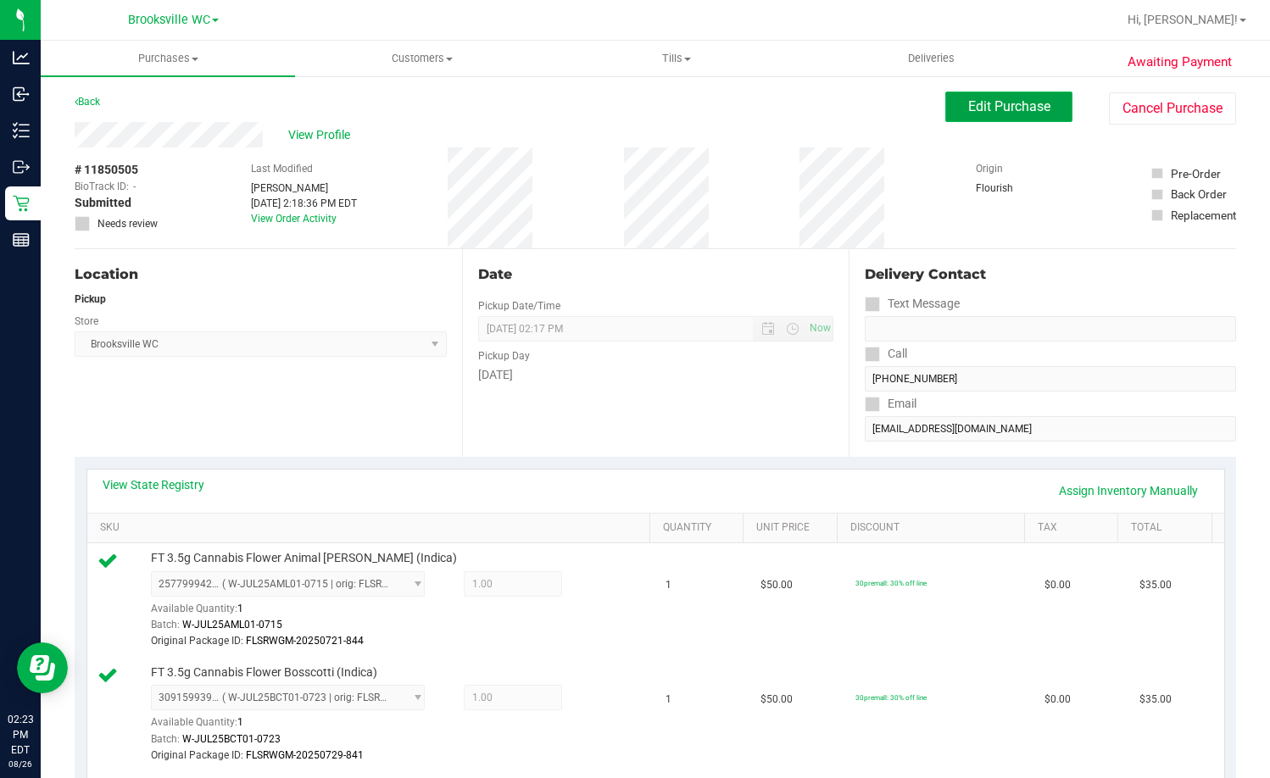
click at [992, 114] on span "Edit Purchase" at bounding box center [1009, 106] width 82 height 16
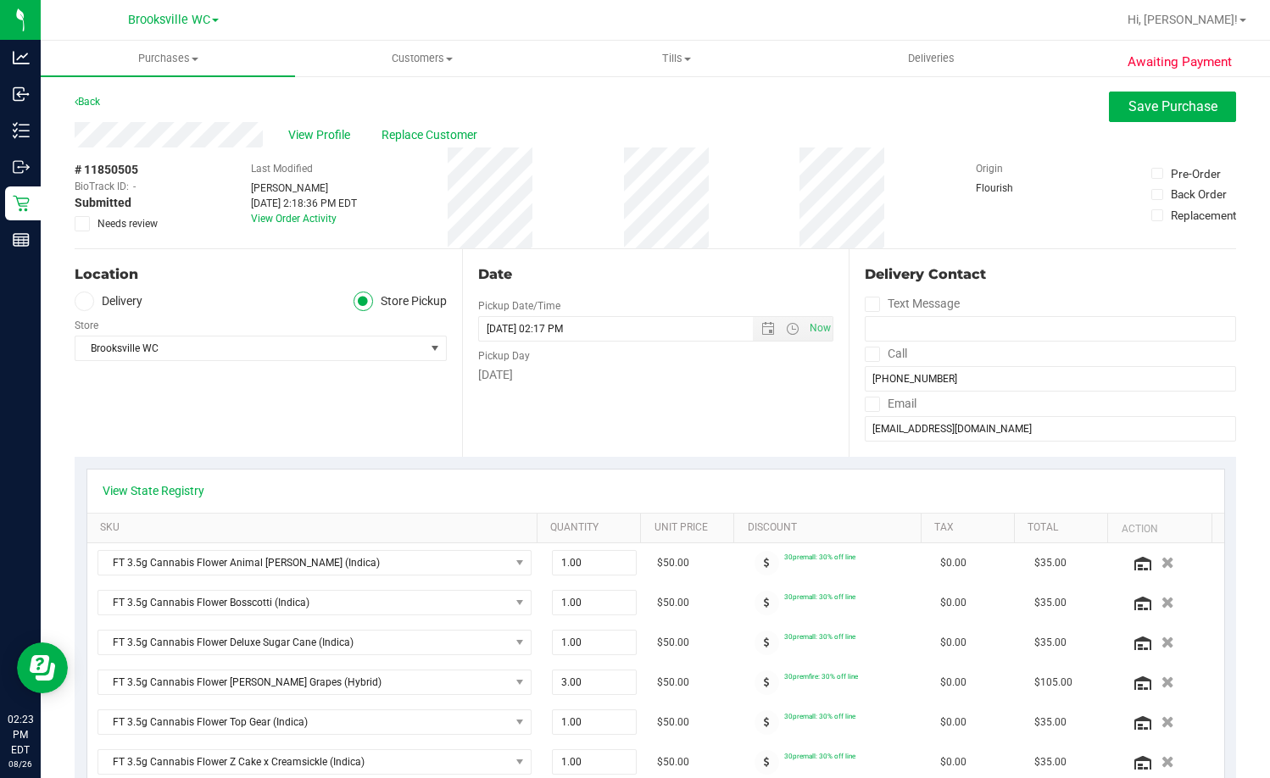
scroll to position [509, 0]
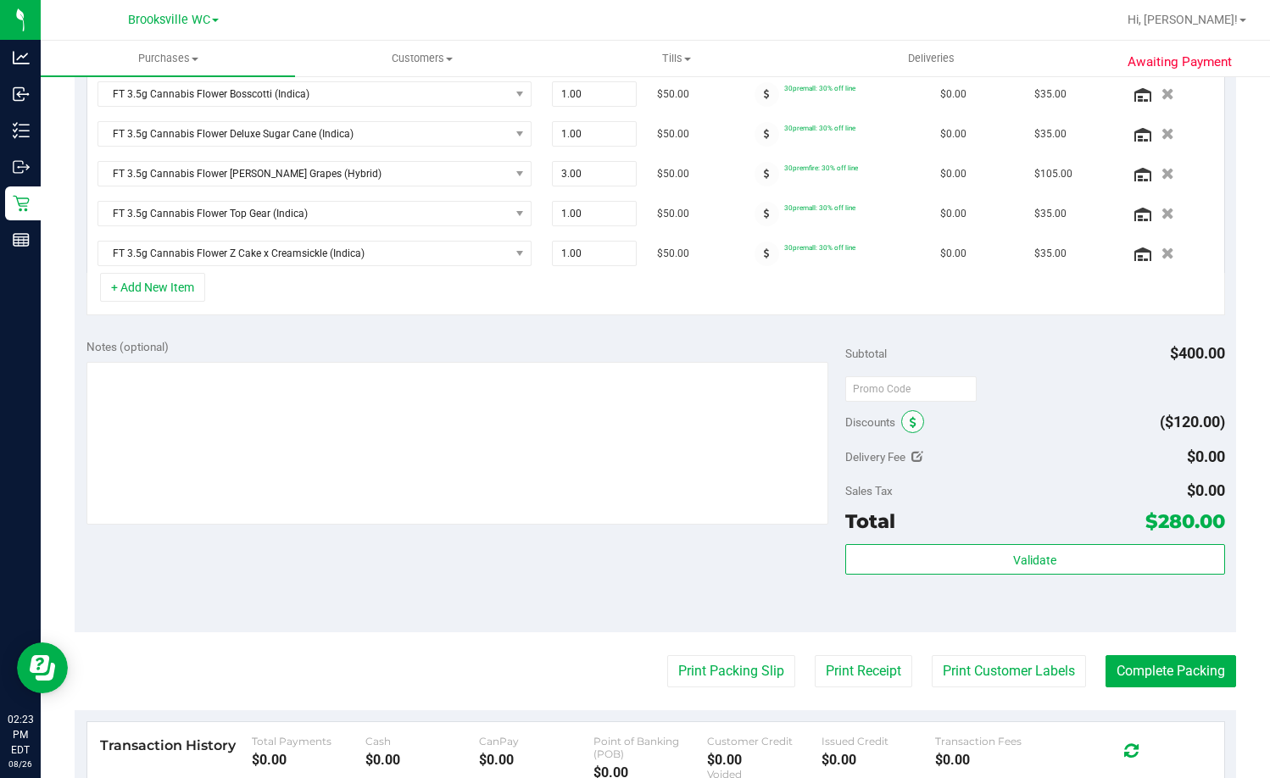
click at [910, 418] on icon at bounding box center [913, 423] width 7 height 12
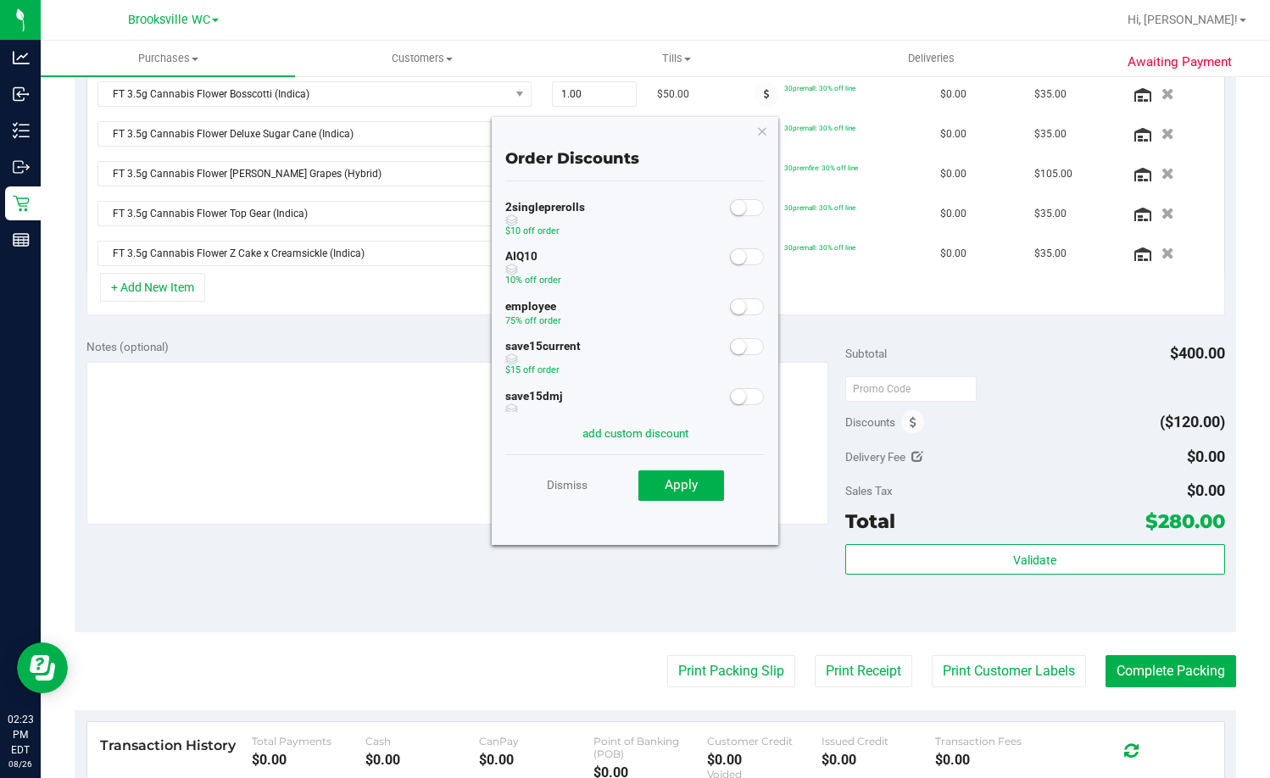
click at [731, 311] on small at bounding box center [738, 306] width 15 height 15
click at [675, 482] on span "Apply" at bounding box center [681, 484] width 33 height 15
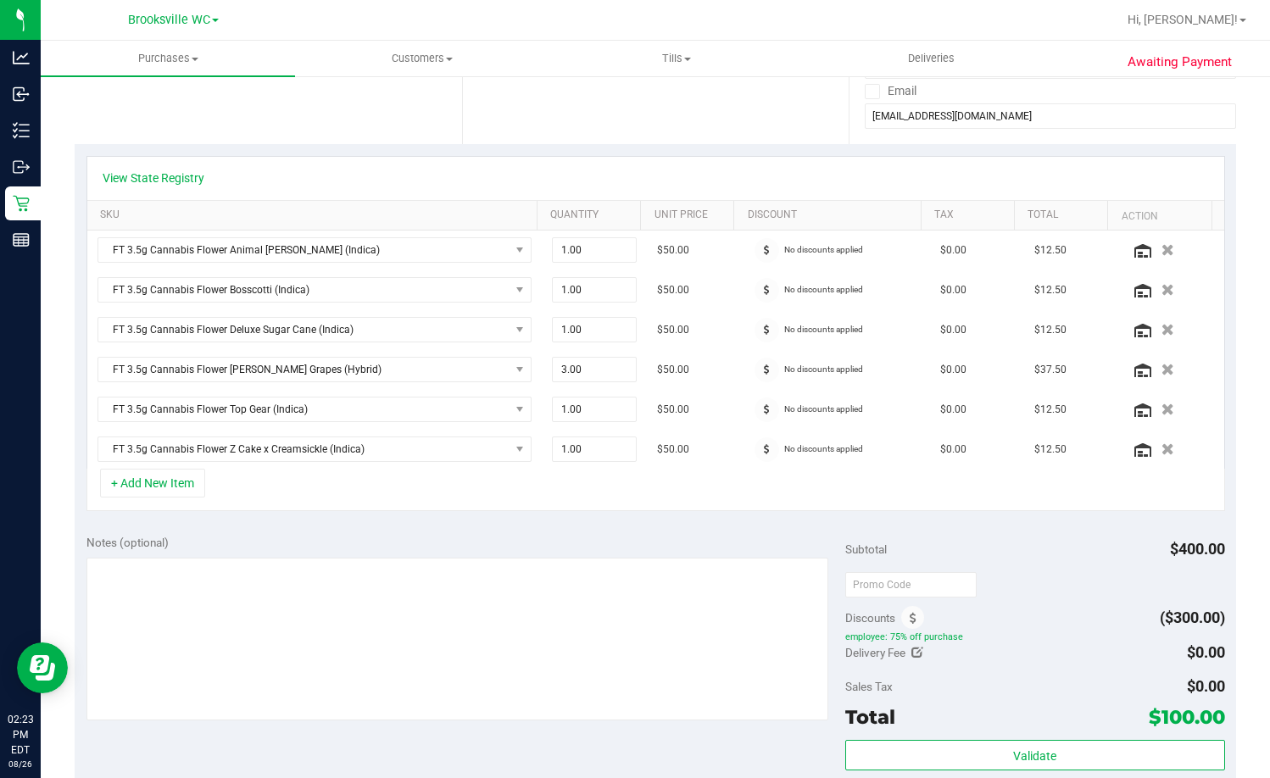
scroll to position [567, 0]
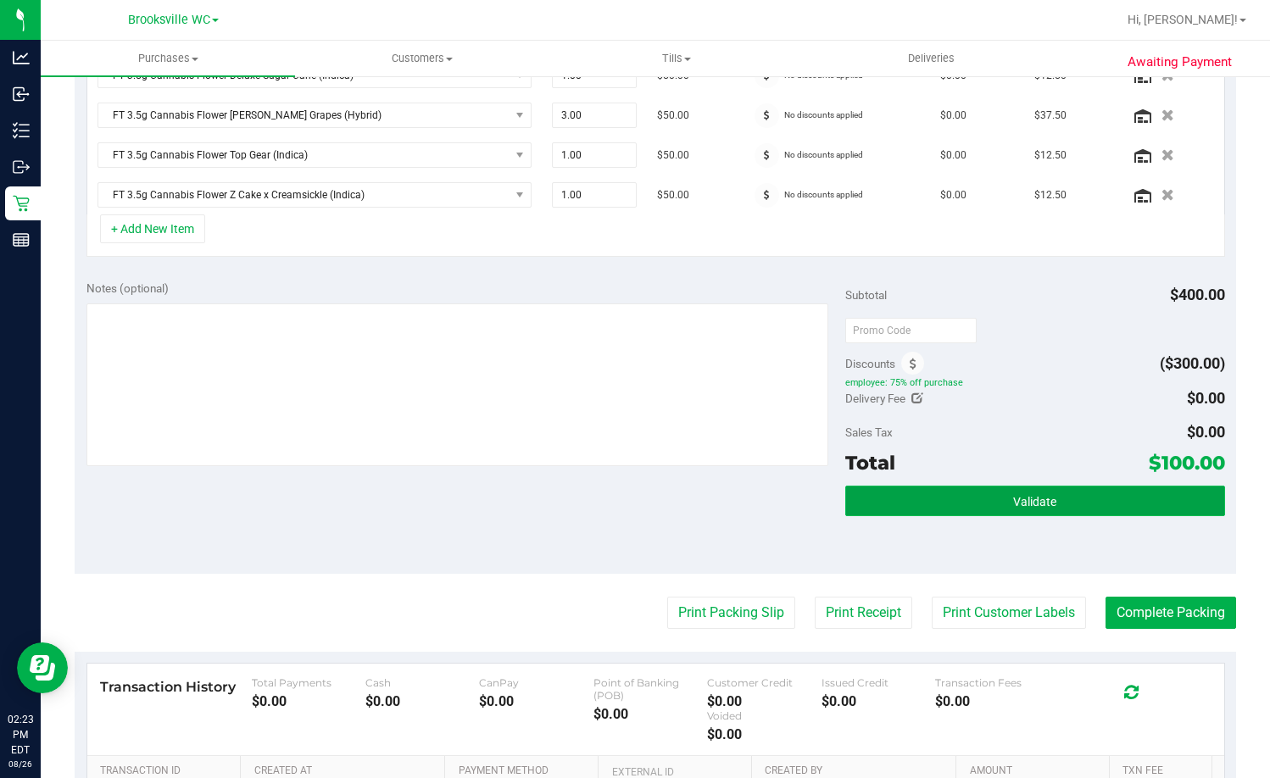
click at [1037, 495] on span "Validate" at bounding box center [1034, 502] width 43 height 14
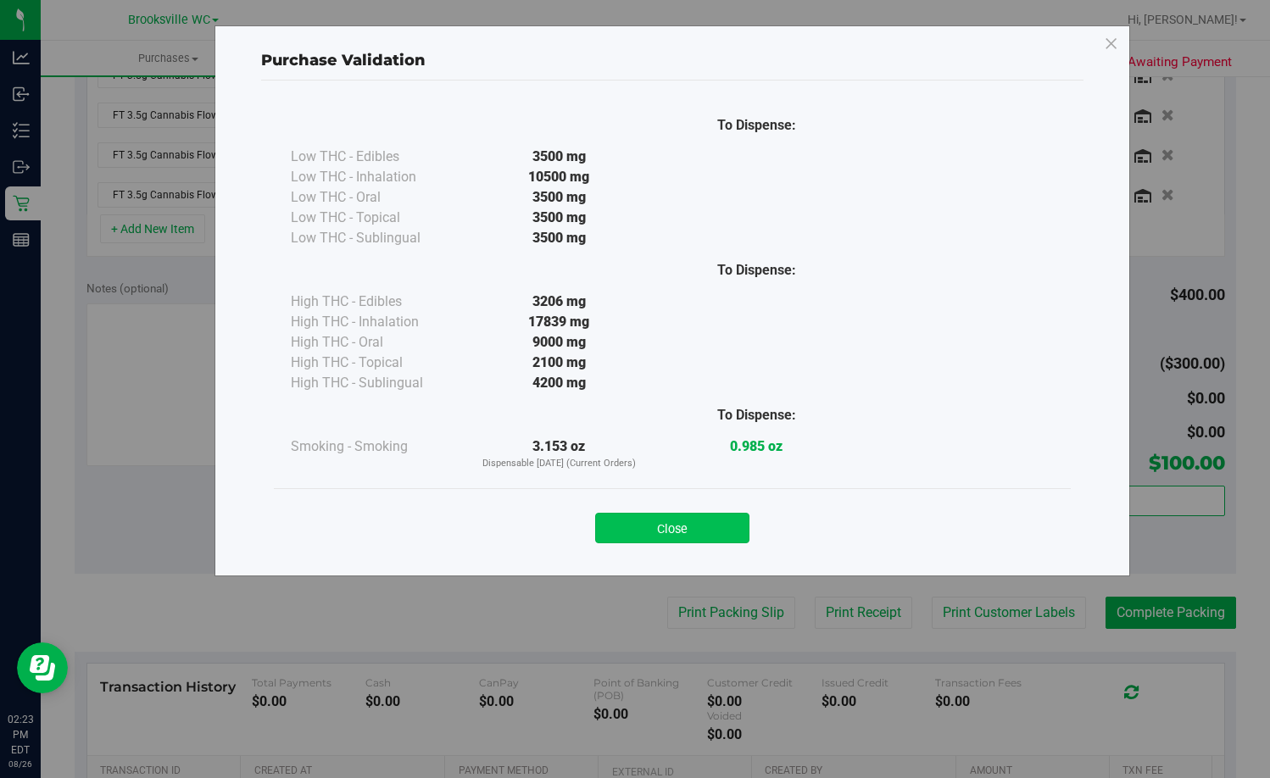
click at [705, 517] on button "Close" at bounding box center [672, 528] width 154 height 31
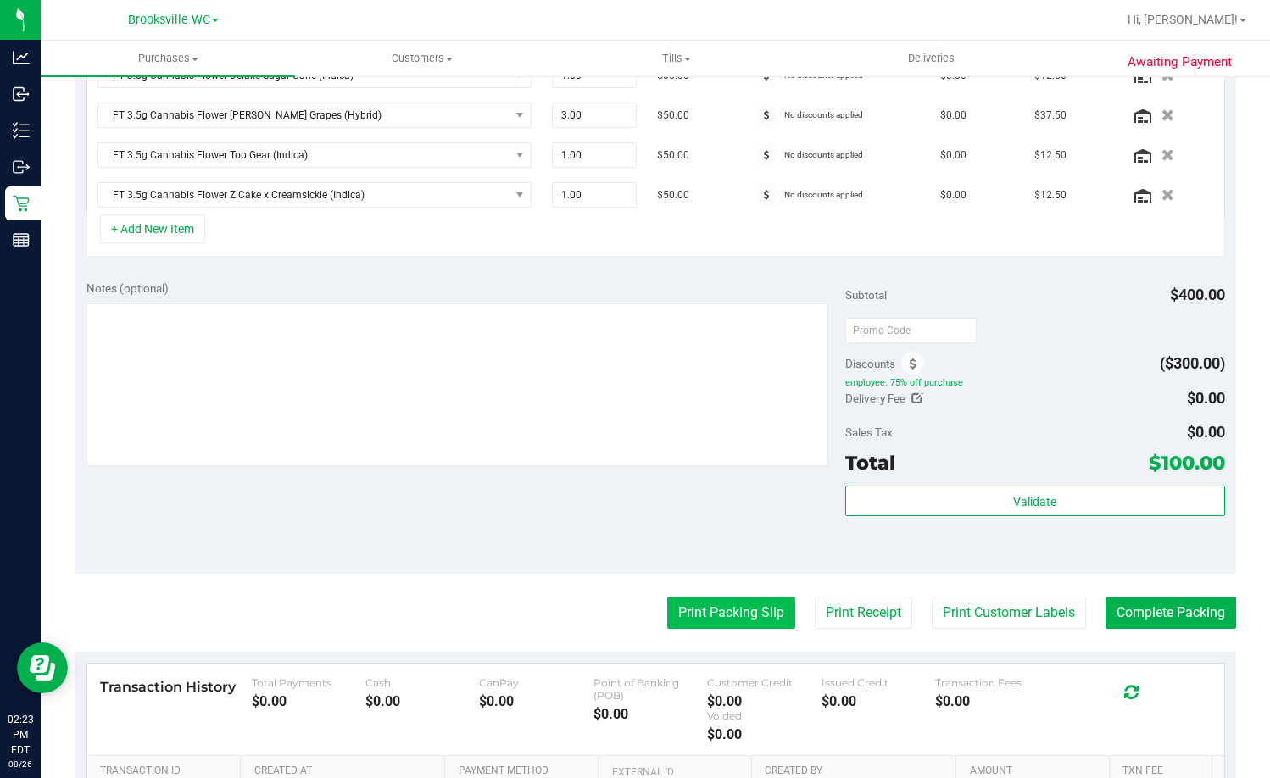
click at [725, 605] on button "Print Packing Slip" at bounding box center [731, 613] width 128 height 32
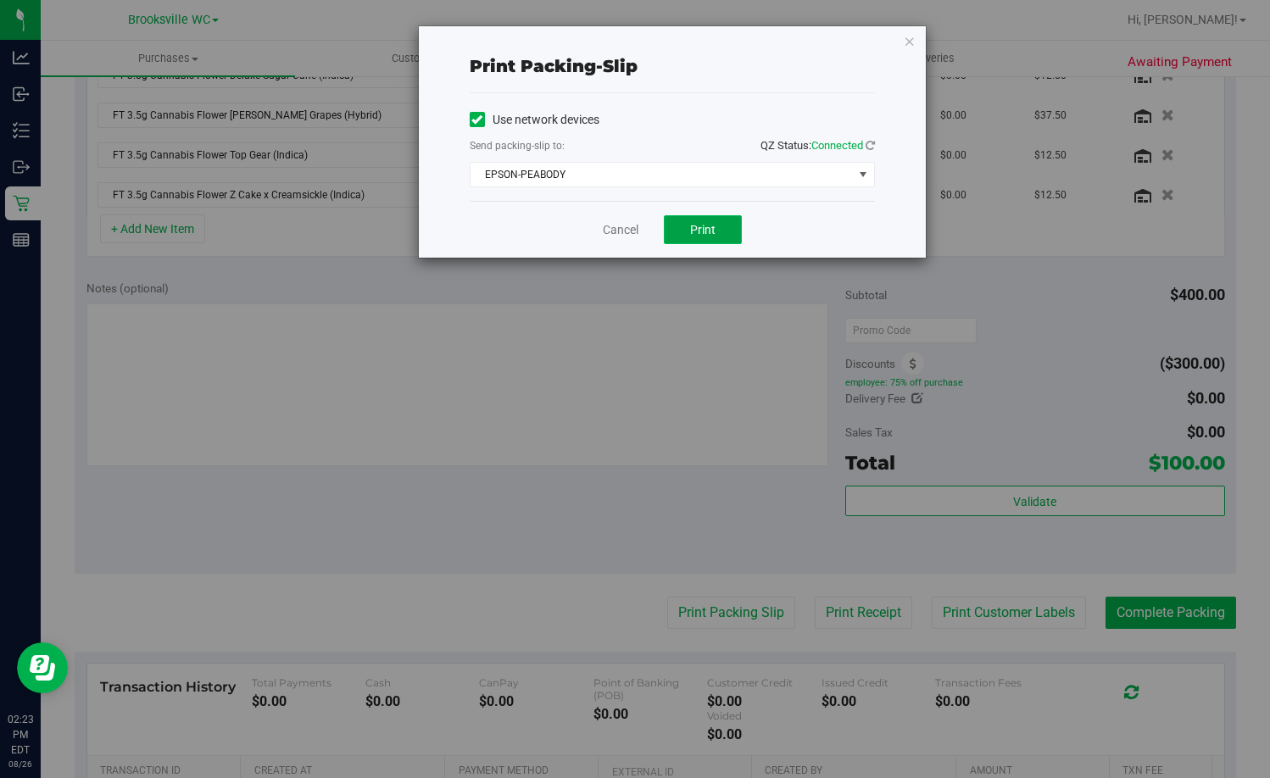
click at [707, 220] on button "Print" at bounding box center [703, 229] width 78 height 29
click at [616, 235] on link "Cancel" at bounding box center [621, 230] width 36 height 18
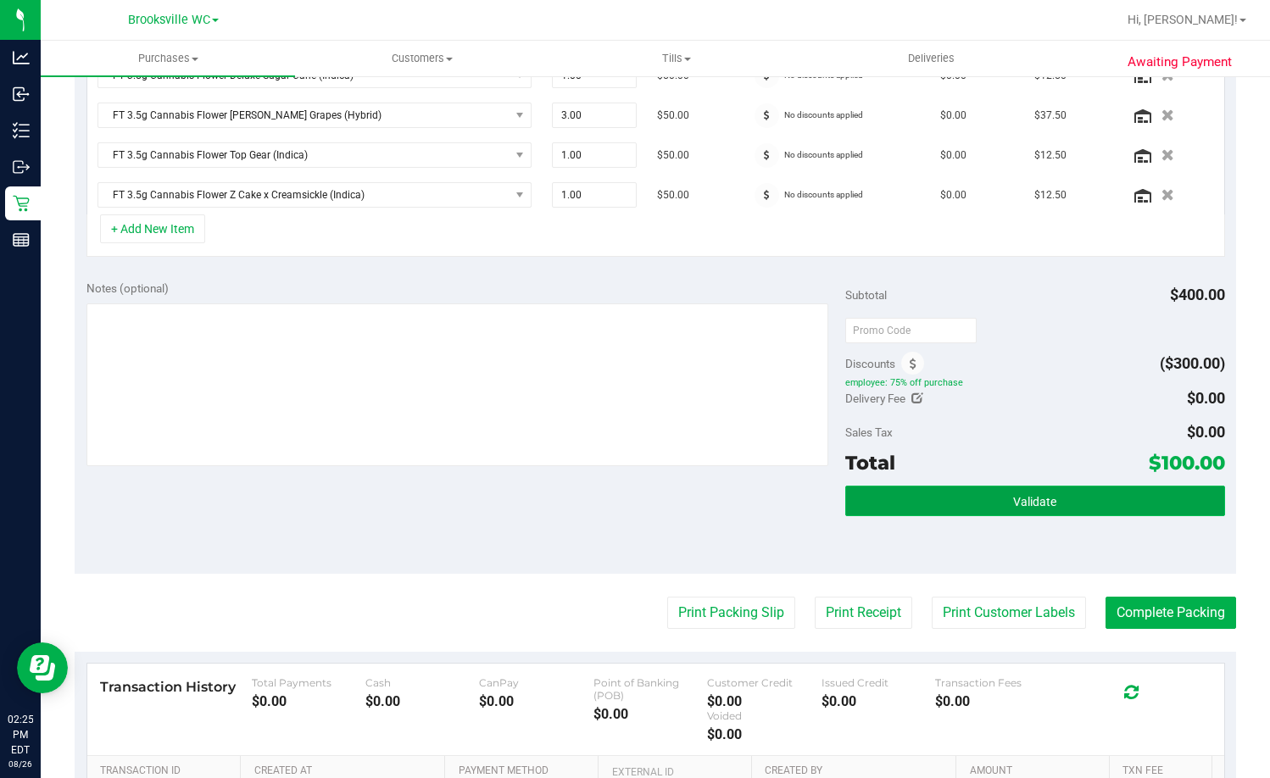
click at [1057, 486] on button "Validate" at bounding box center [1035, 501] width 380 height 31
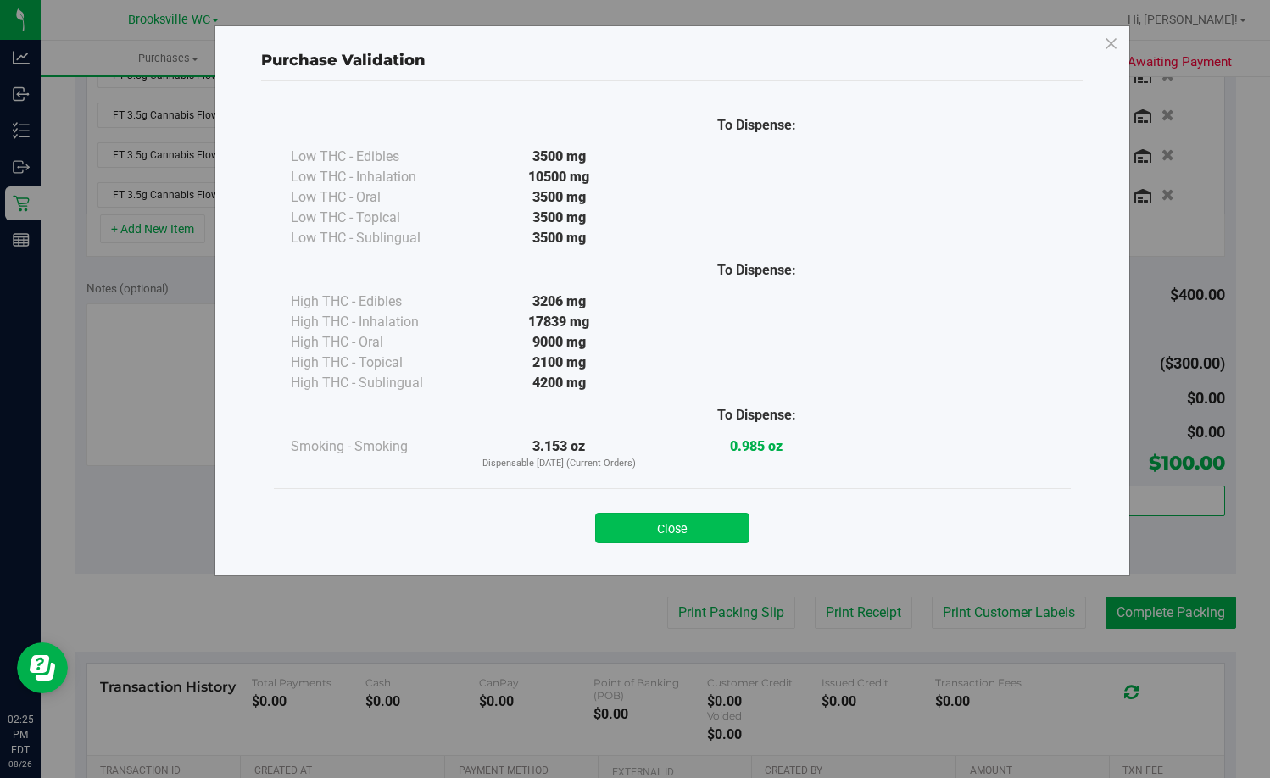
click at [710, 513] on button "Close" at bounding box center [672, 528] width 154 height 31
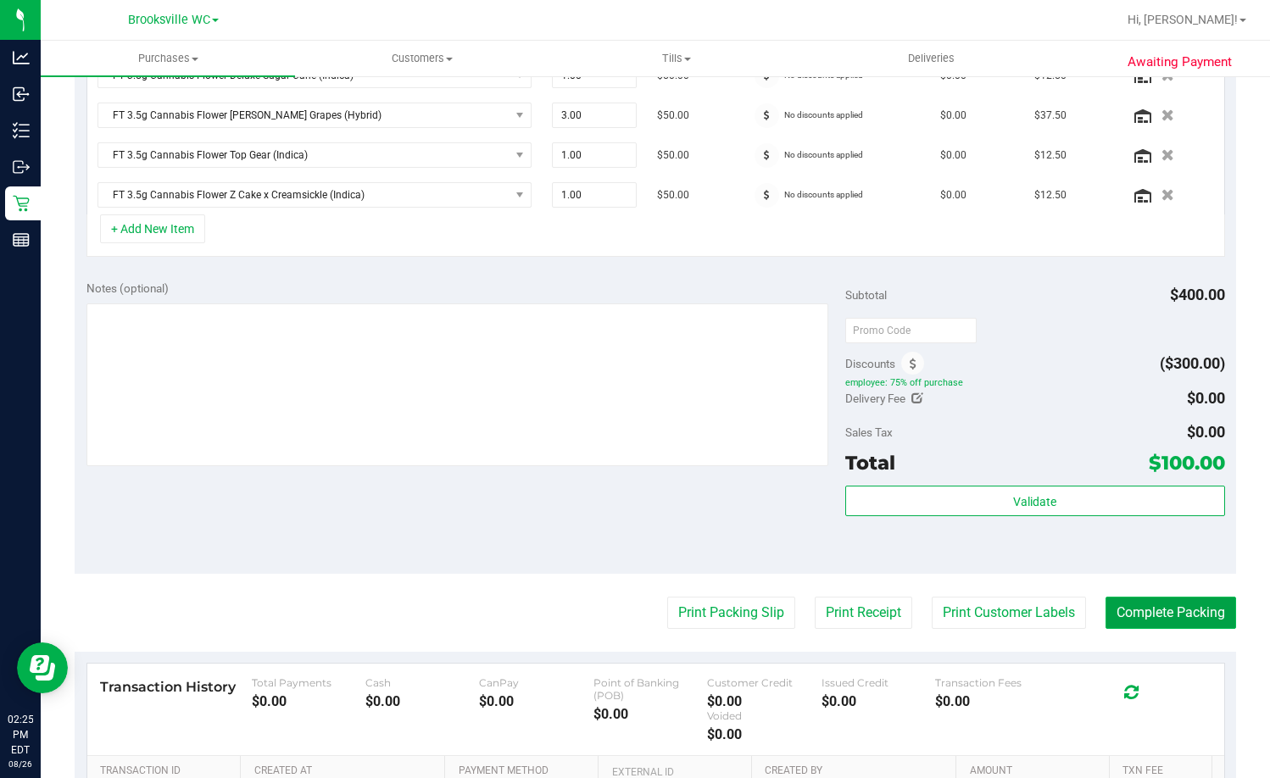
click at [1169, 612] on button "Complete Packing" at bounding box center [1171, 613] width 131 height 32
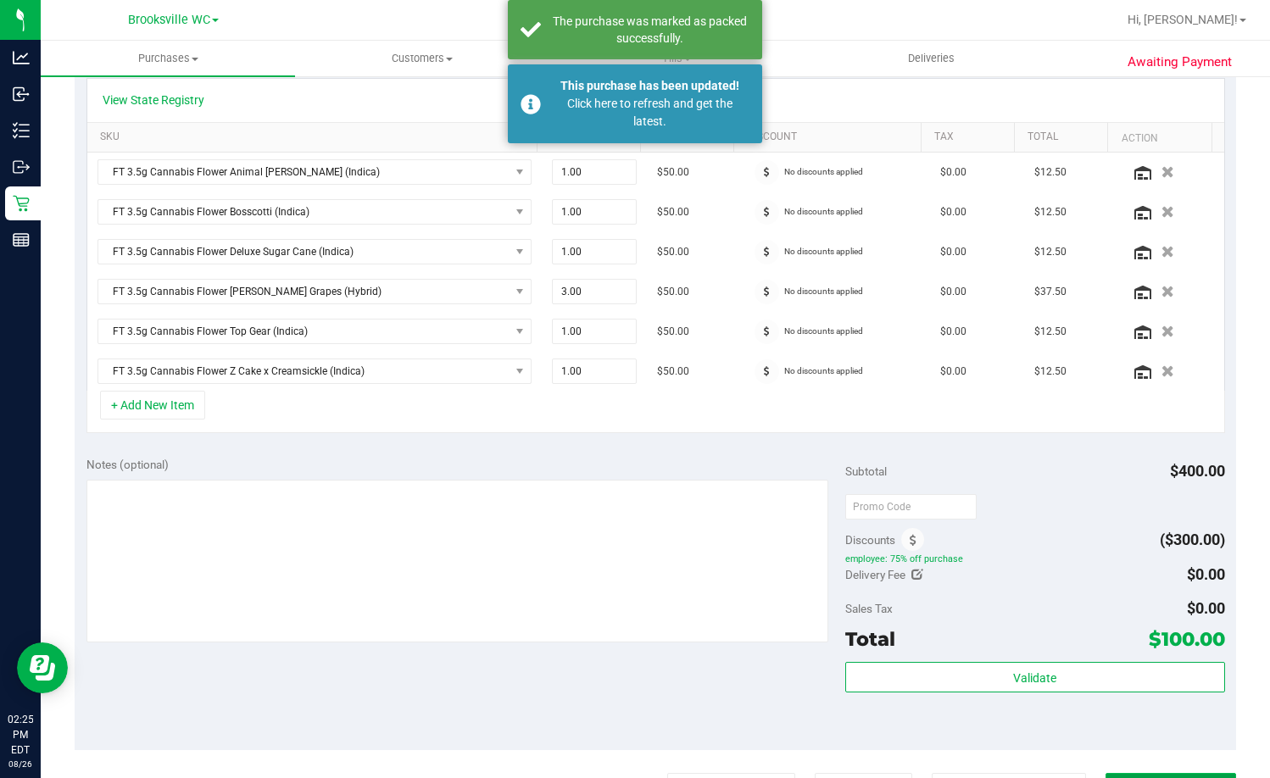
scroll to position [384, 0]
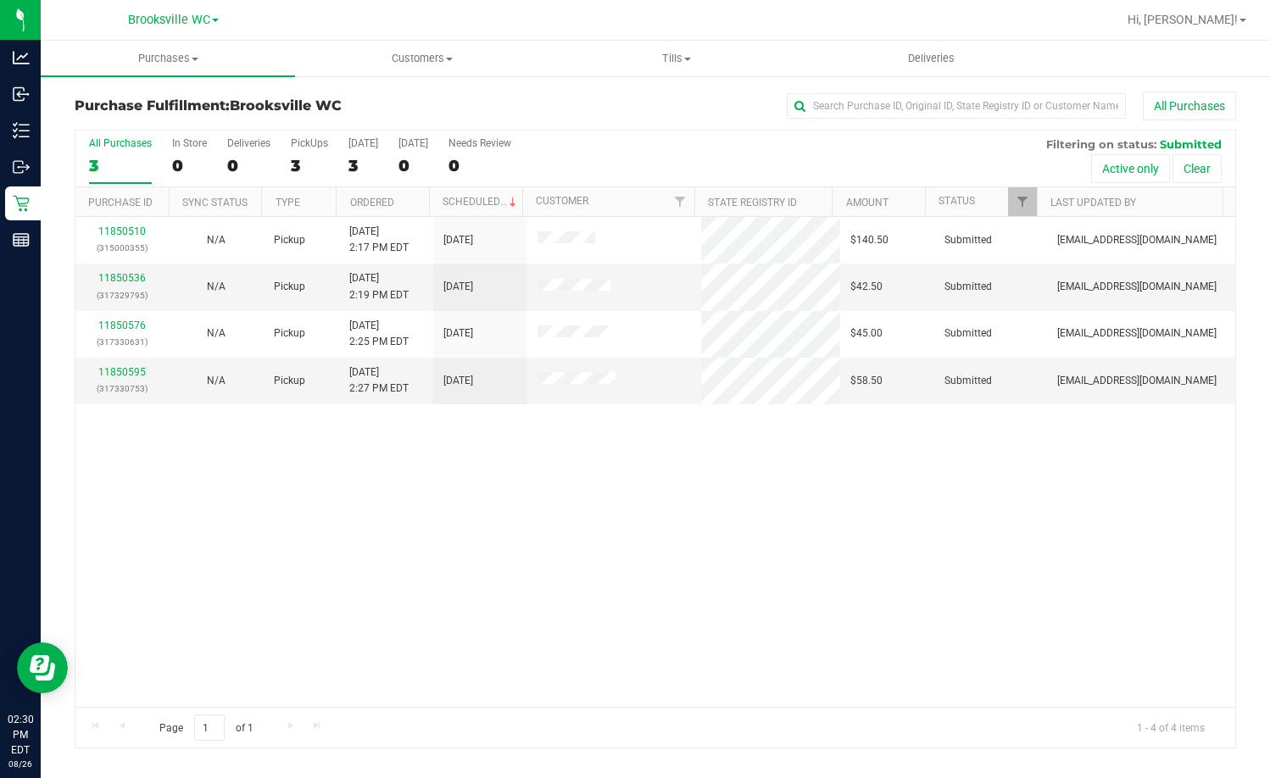
click at [333, 512] on div "11850510 (315000355) N/A Pickup 8/26/2025 2:17 PM EDT 8/26/2025 $140.50 Submitt…" at bounding box center [655, 462] width 1160 height 490
click at [124, 281] on link "11850536" at bounding box center [121, 278] width 47 height 12
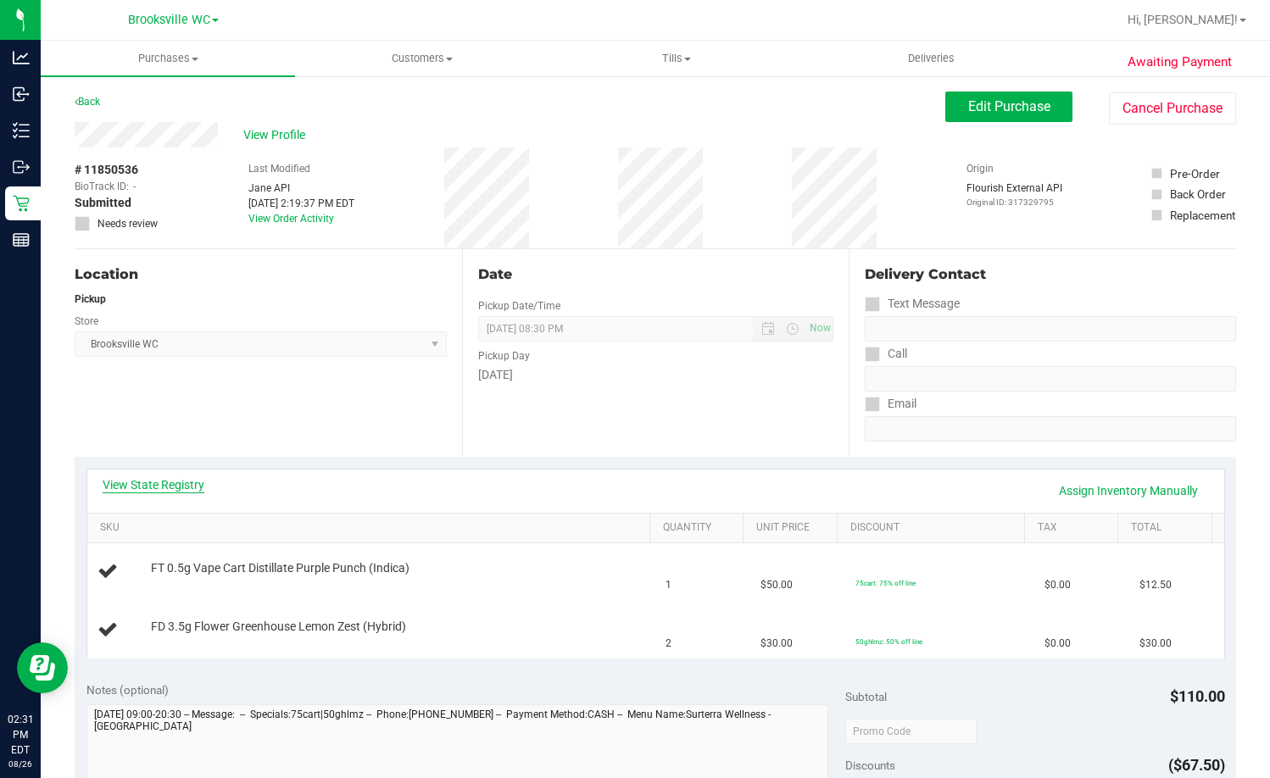
click at [148, 489] on link "View State Registry" at bounding box center [154, 484] width 102 height 17
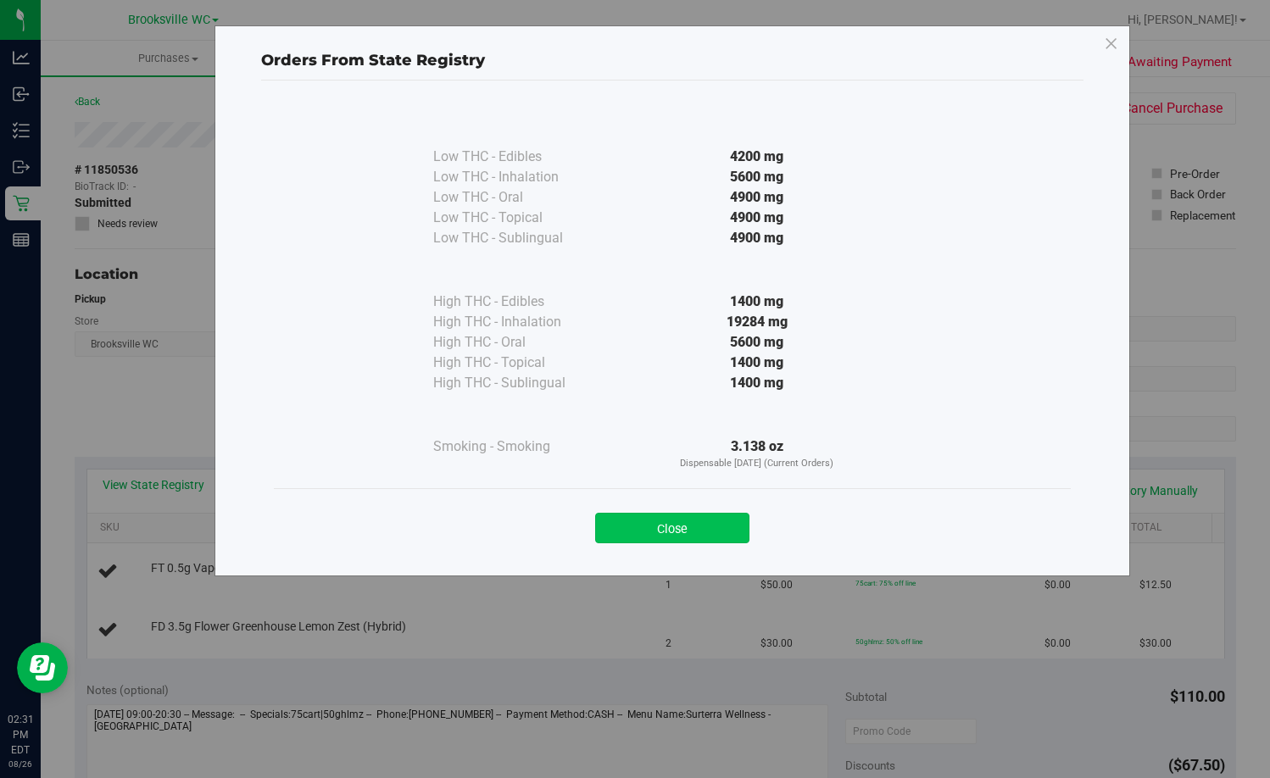
click at [712, 524] on button "Close" at bounding box center [672, 528] width 154 height 31
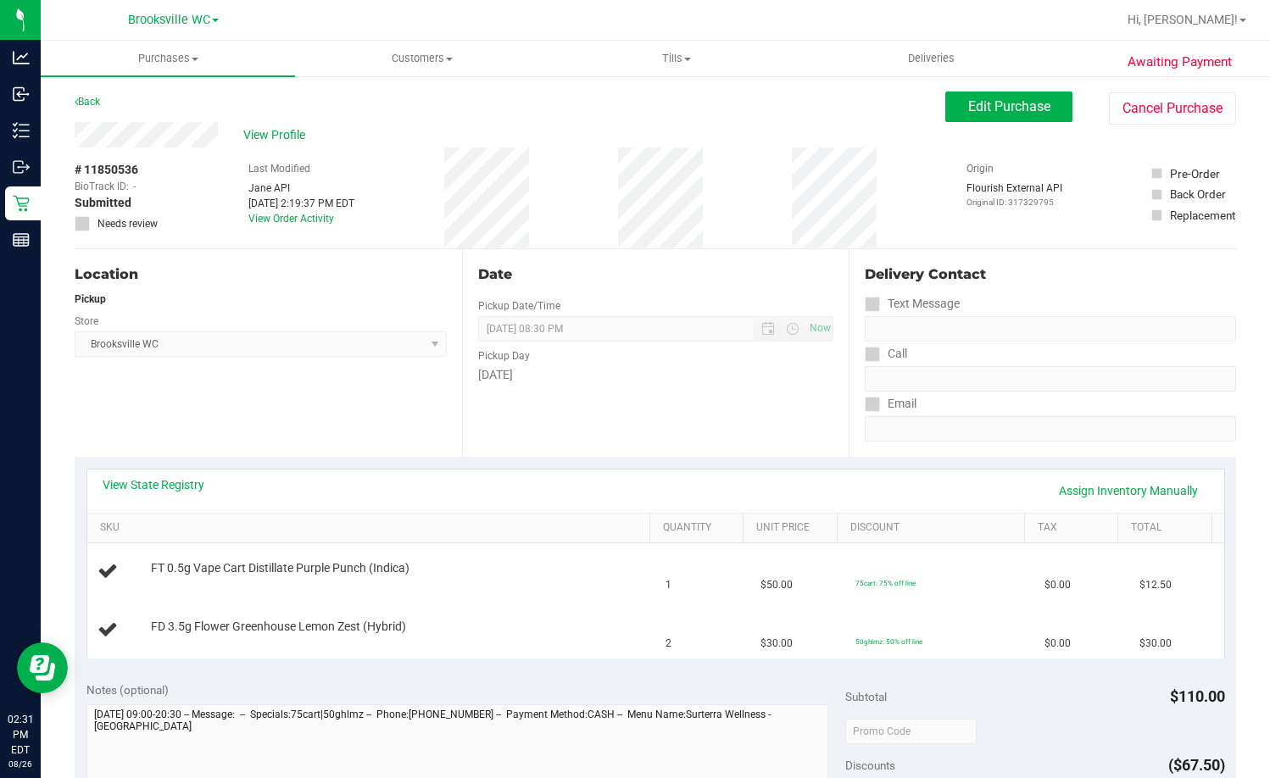
click at [686, 443] on div "Date Pickup Date/Time 08/26/2025 Now 08/26/2025 08:30 PM Now Pickup Day Tuesday" at bounding box center [655, 353] width 387 height 208
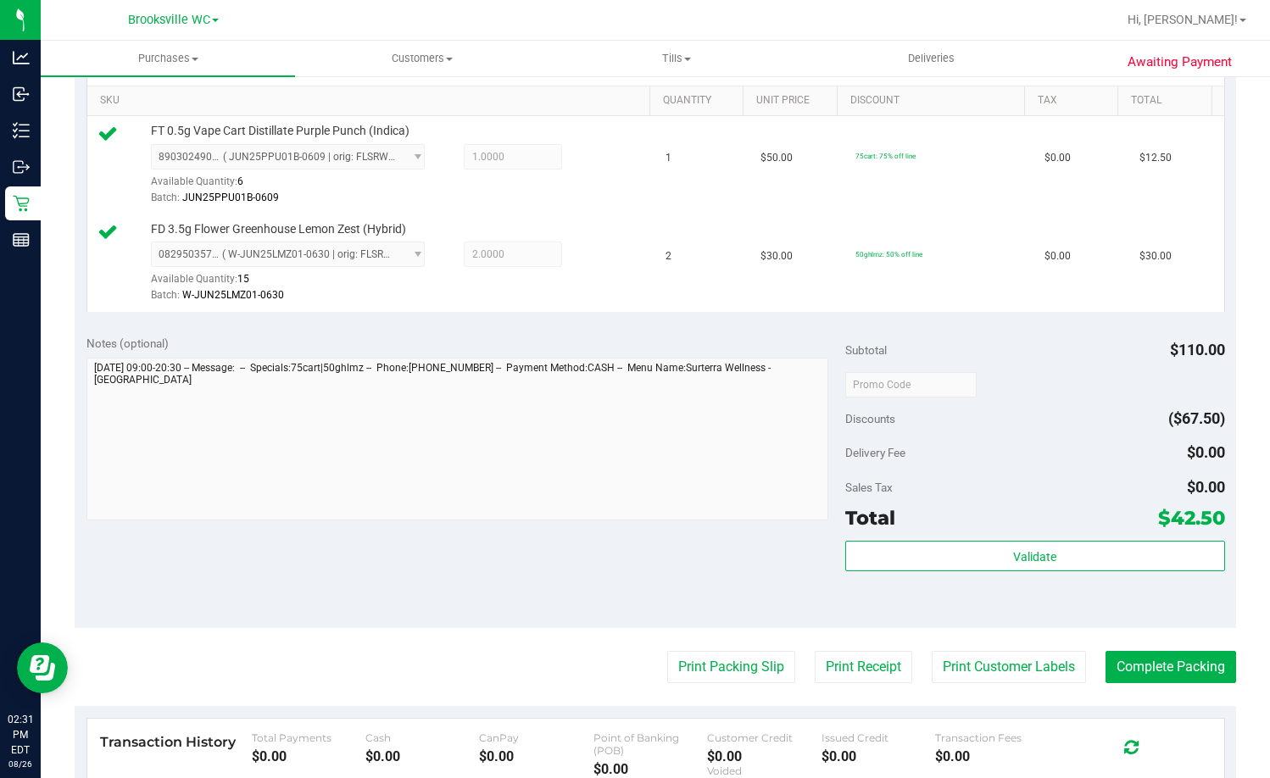
scroll to position [509, 0]
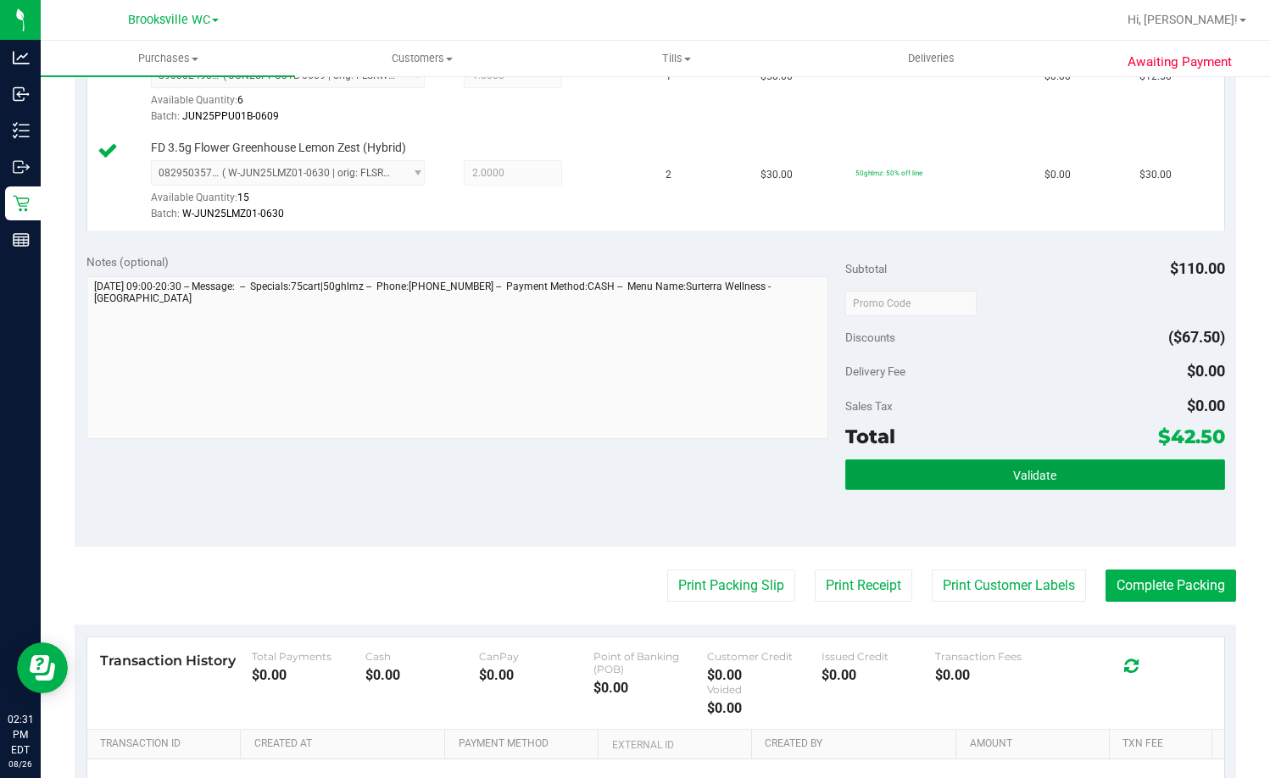
click at [911, 471] on button "Validate" at bounding box center [1035, 475] width 380 height 31
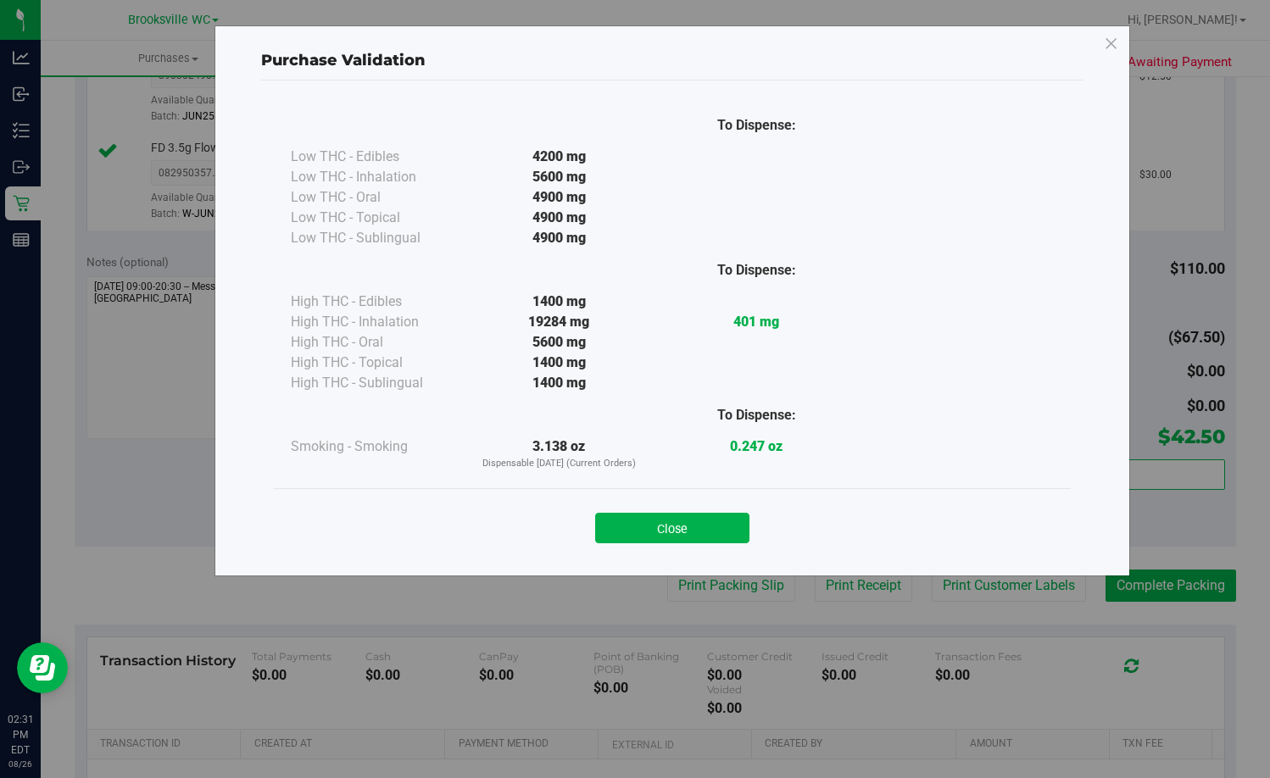
click at [728, 522] on button "Close" at bounding box center [672, 528] width 154 height 31
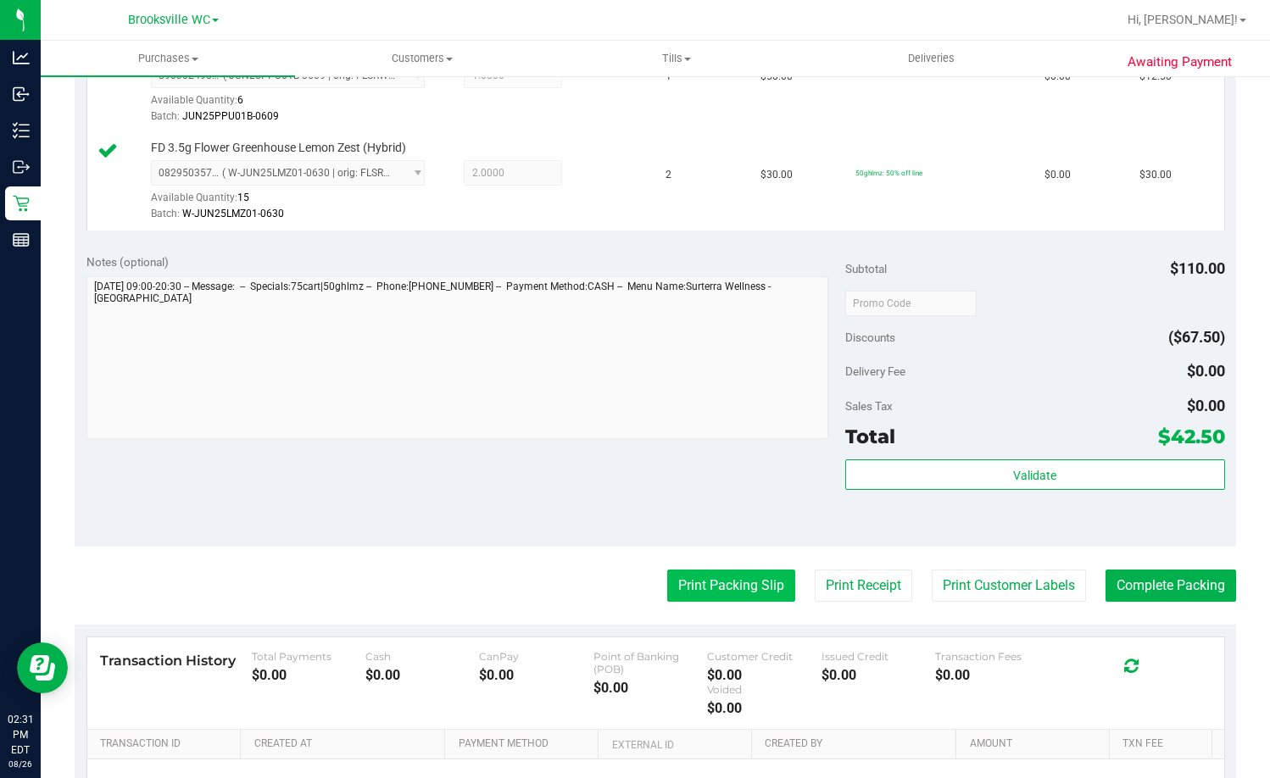
click at [751, 580] on button "Print Packing Slip" at bounding box center [731, 586] width 128 height 32
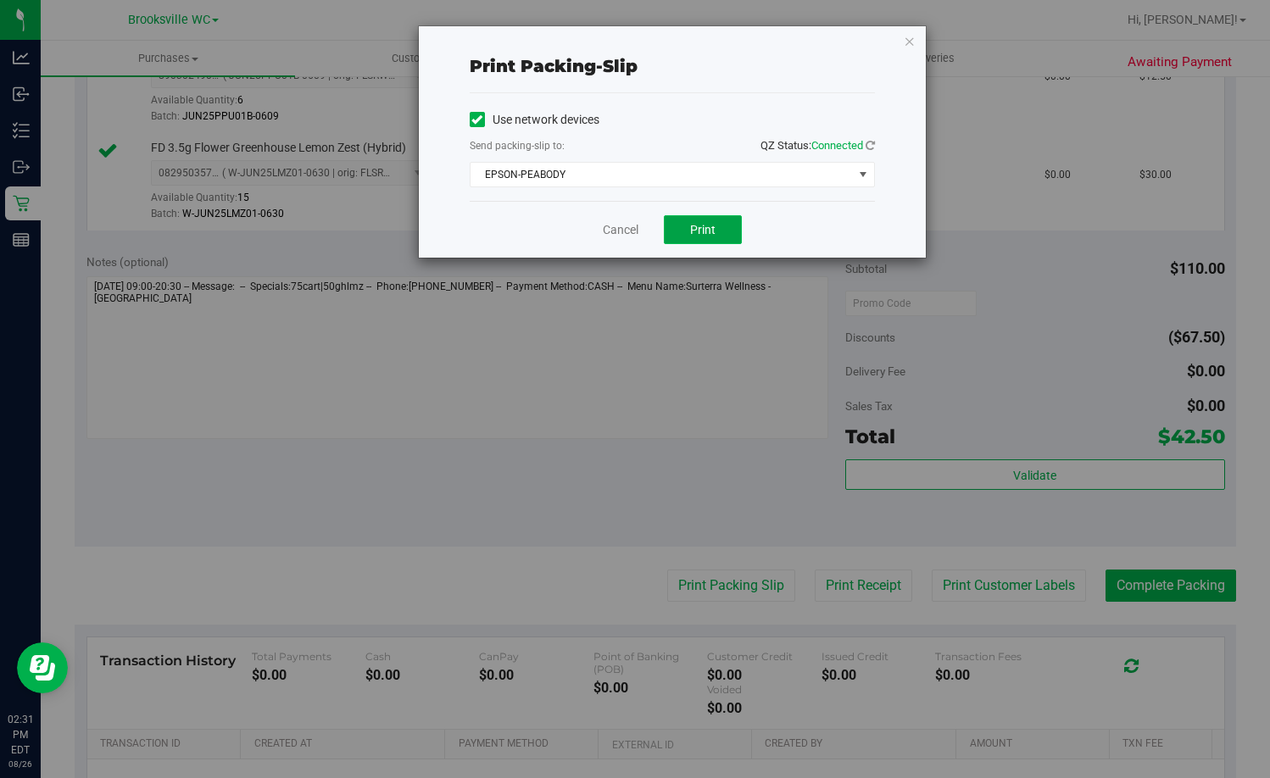
click at [701, 231] on span "Print" at bounding box center [702, 230] width 25 height 14
click at [630, 222] on link "Cancel" at bounding box center [621, 230] width 36 height 18
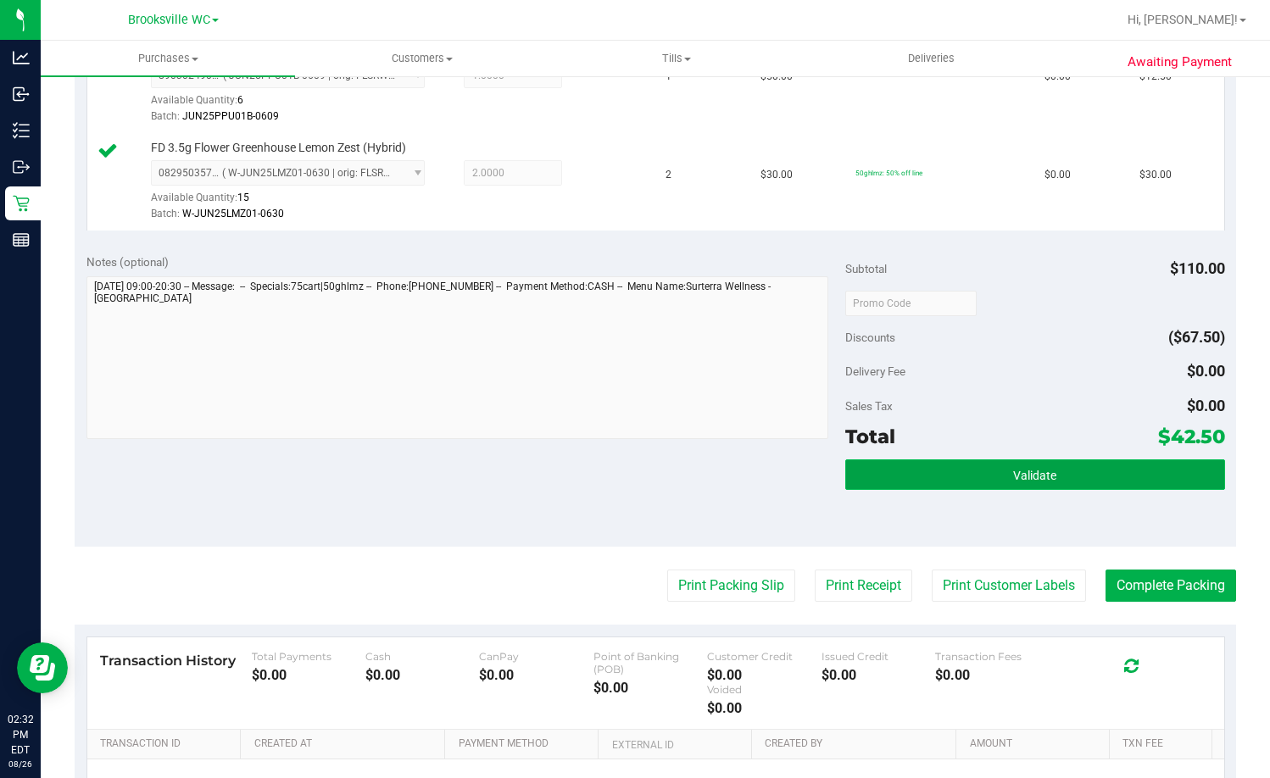
click at [1037, 465] on button "Validate" at bounding box center [1035, 475] width 380 height 31
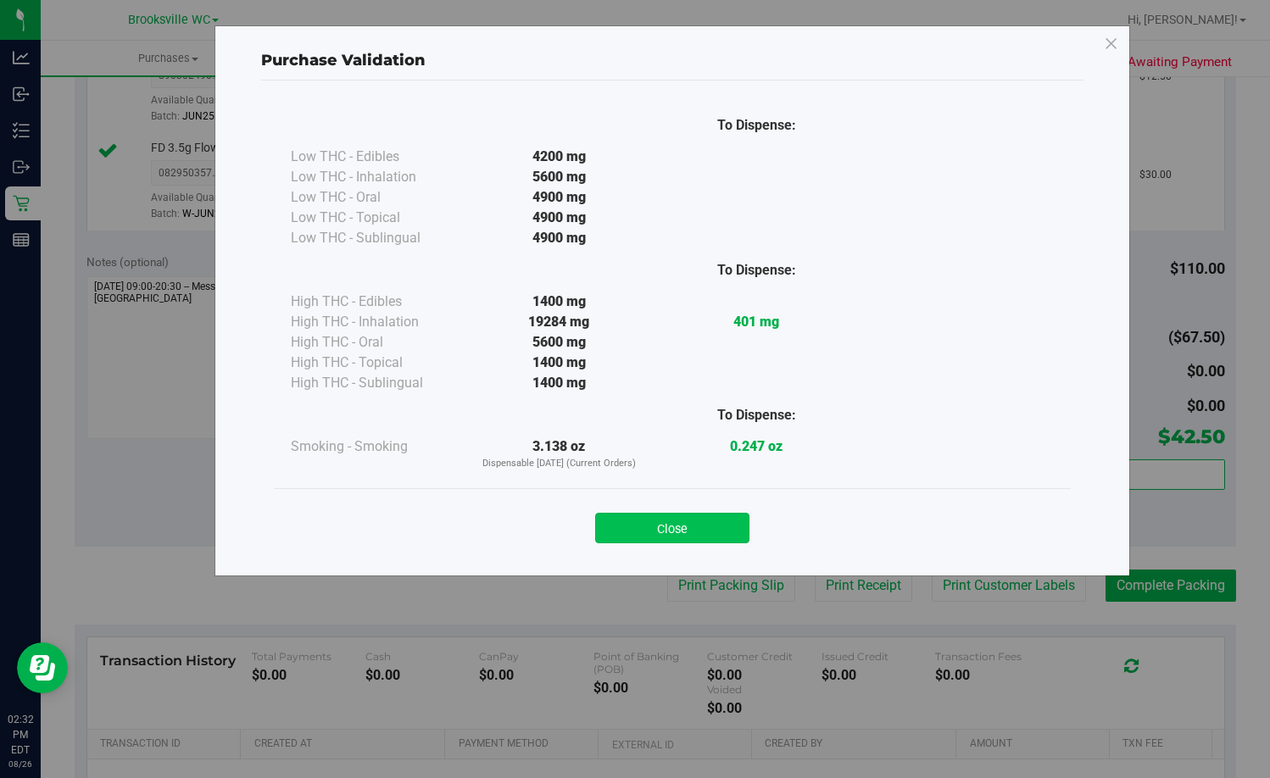
click at [649, 529] on button "Close" at bounding box center [672, 528] width 154 height 31
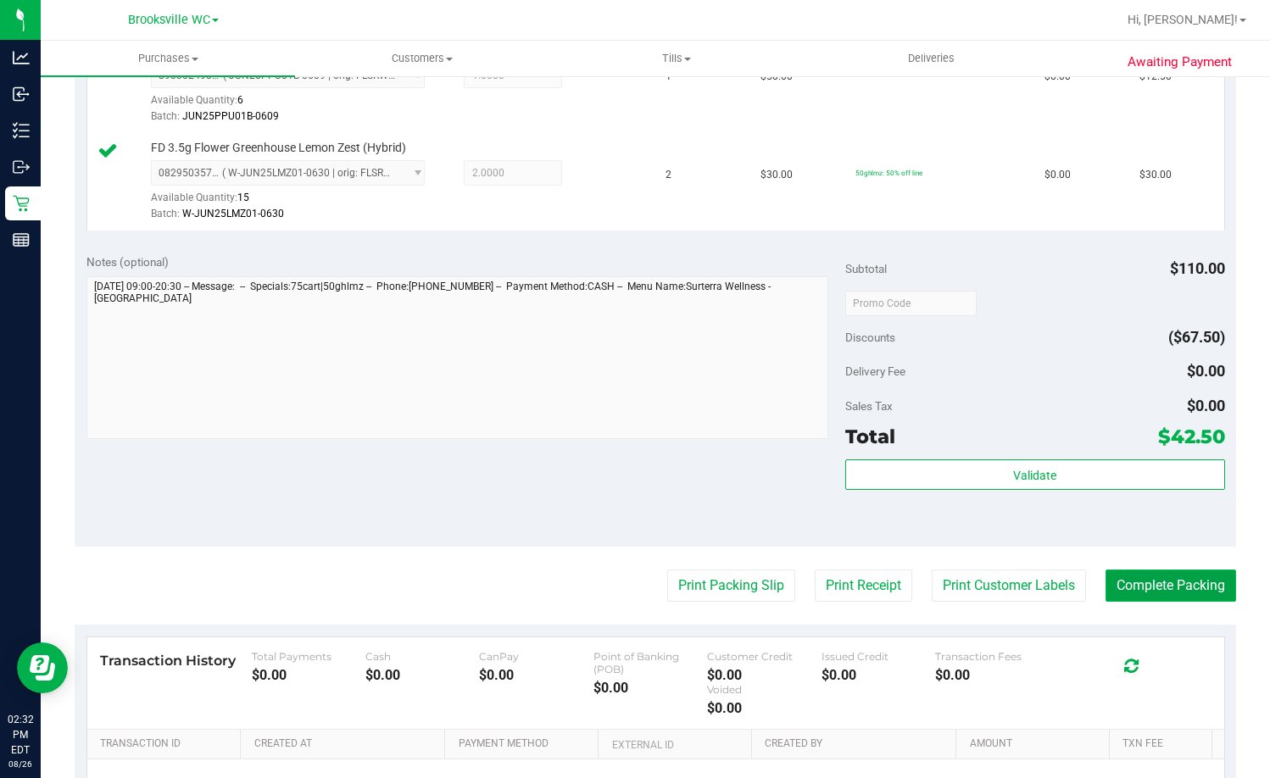
click at [1106, 588] on button "Complete Packing" at bounding box center [1171, 586] width 131 height 32
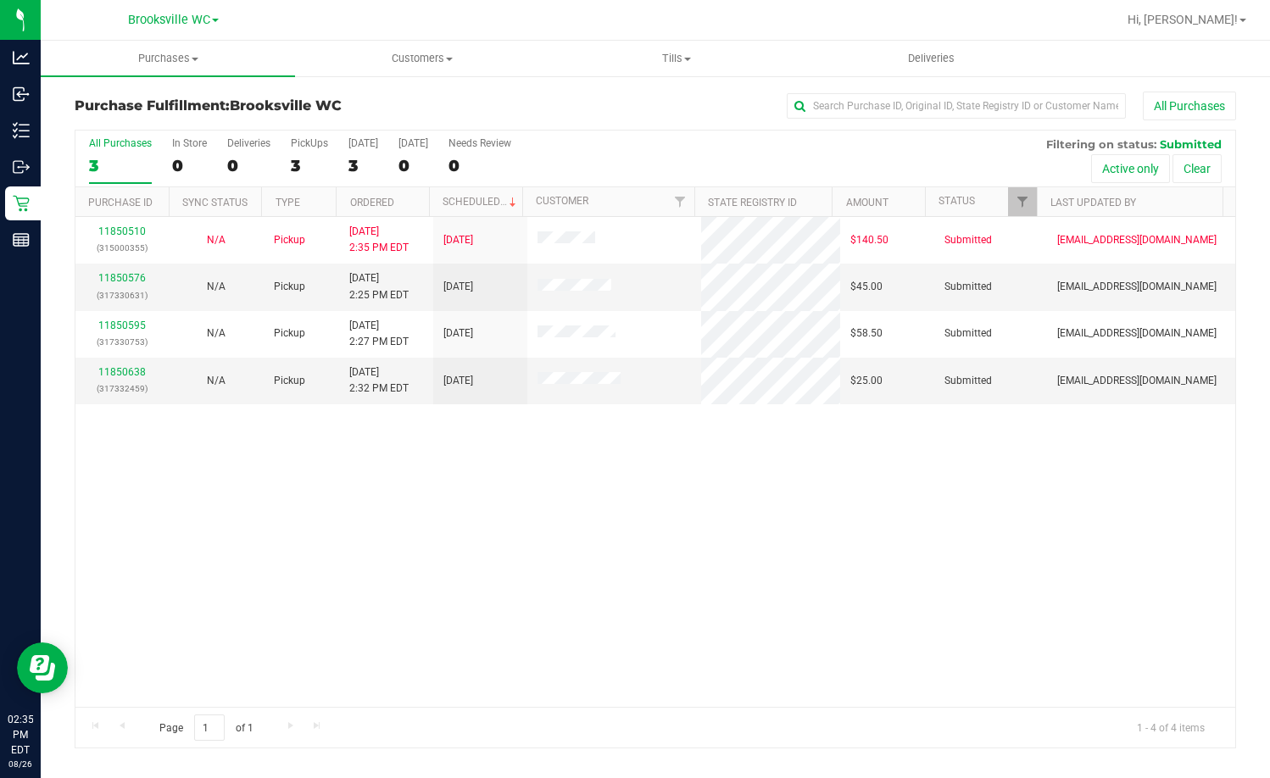
click at [388, 120] on div "Purchase Fulfillment: Brooksville WC All Purchases" at bounding box center [656, 110] width 1162 height 37
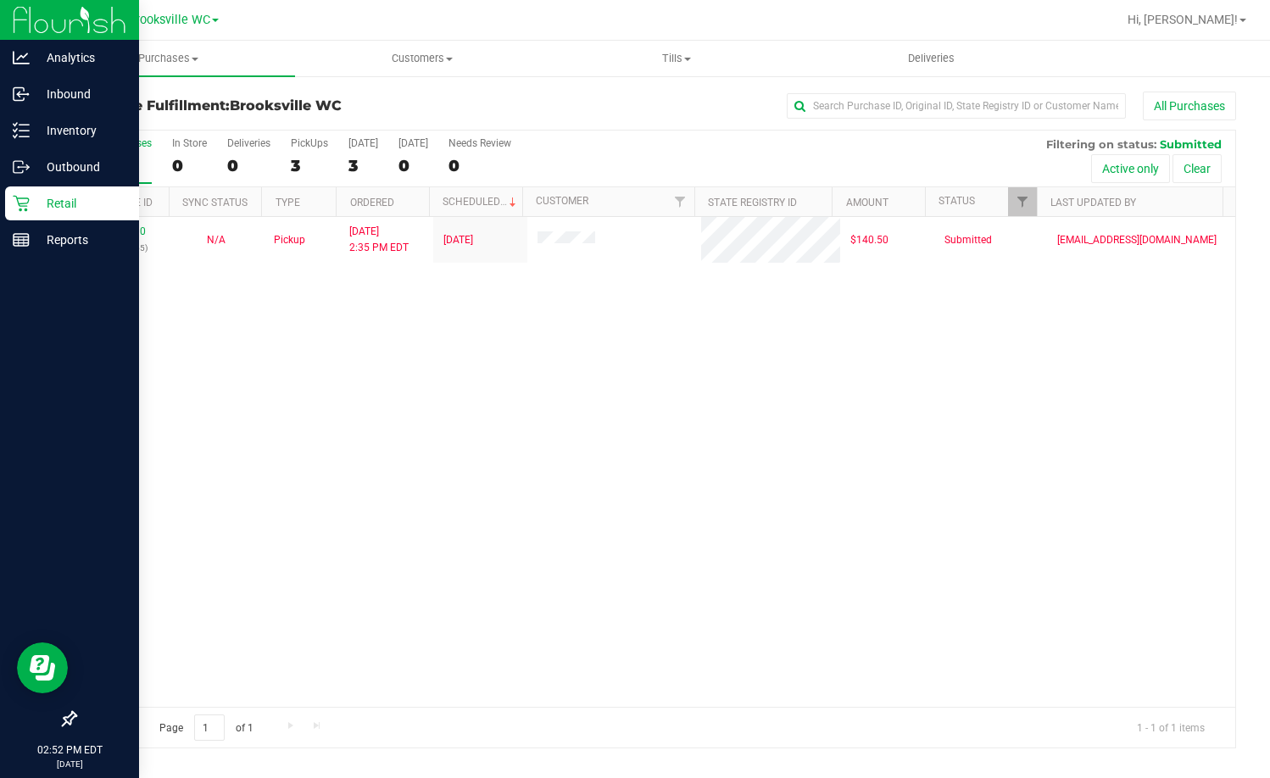
click at [32, 196] on p "Retail" at bounding box center [81, 203] width 102 height 20
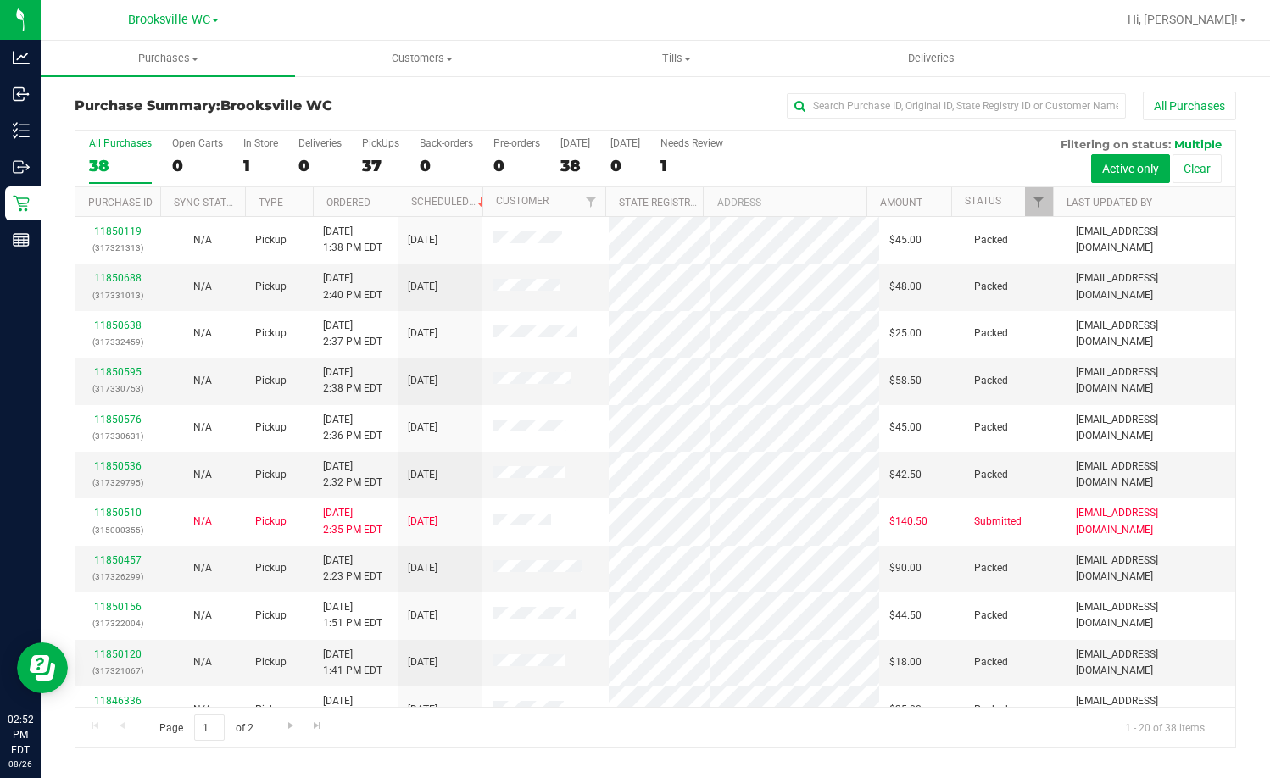
click at [1011, 203] on th "Status" at bounding box center [1002, 202] width 102 height 30
click at [1011, 203] on span at bounding box center [1014, 202] width 14 height 14
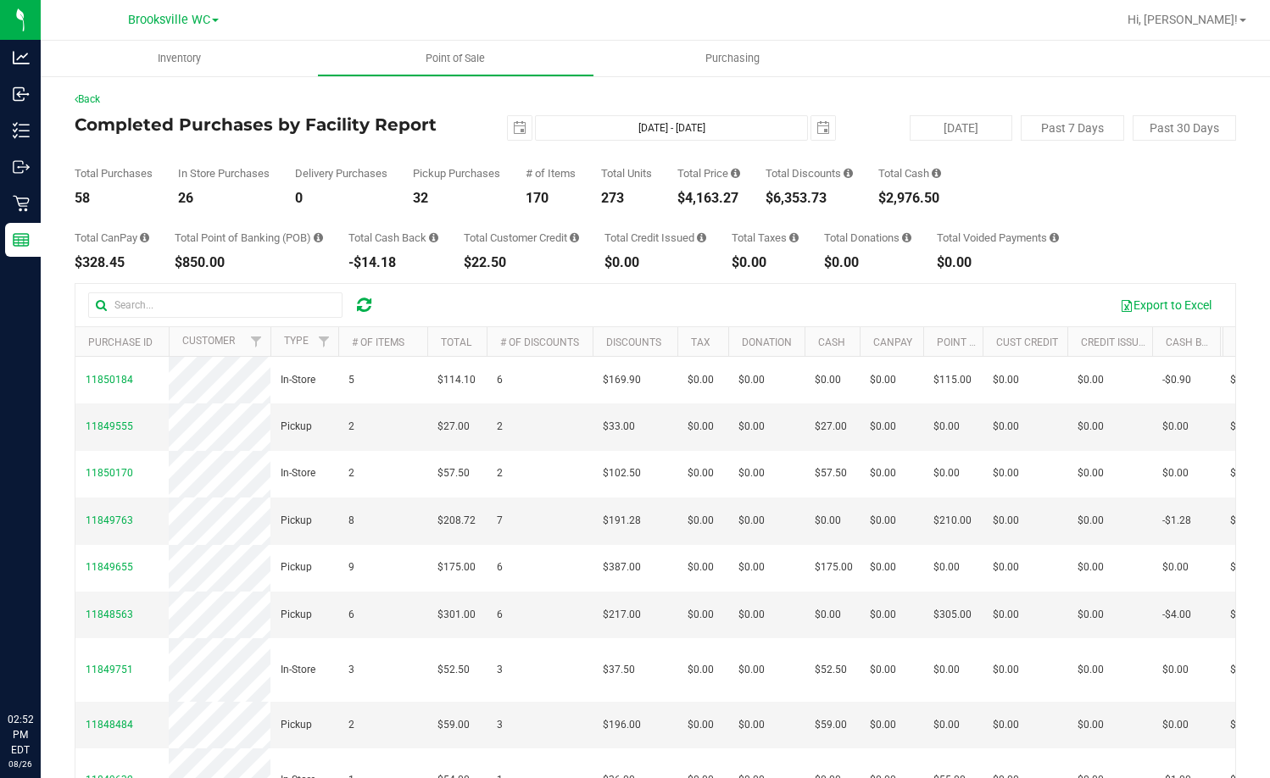
click at [414, 156] on div "Total Purchases 58 In Store Purchases 26 Delivery Purchases 0 Pickup Purchases …" at bounding box center [656, 173] width 1162 height 64
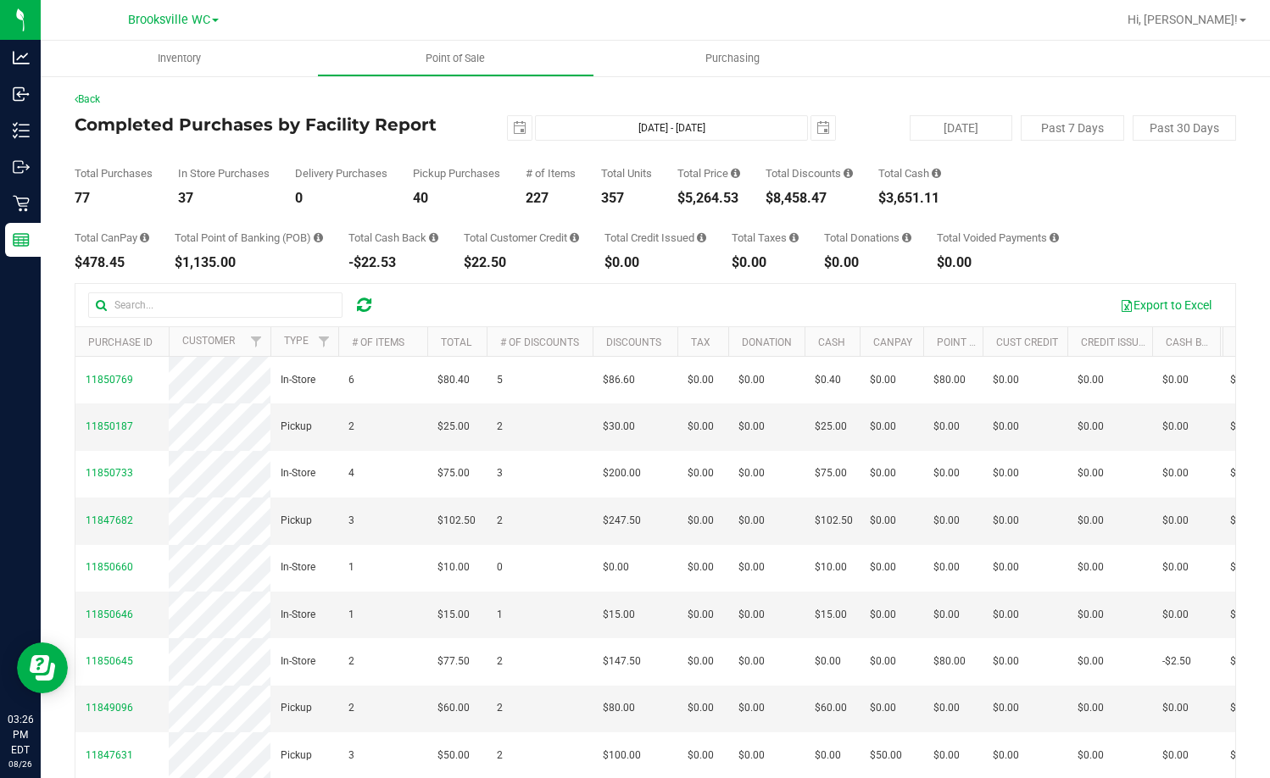
click at [353, 109] on div "Back Completed Purchases by Facility Report 2025-08-26 Aug 26, 2025 - Aug 26, 2…" at bounding box center [656, 490] width 1162 height 797
click at [461, 134] on div "2025-08-26 Aug 26, 2025 - Aug 26, 2025 2025-08-26" at bounding box center [649, 127] width 400 height 25
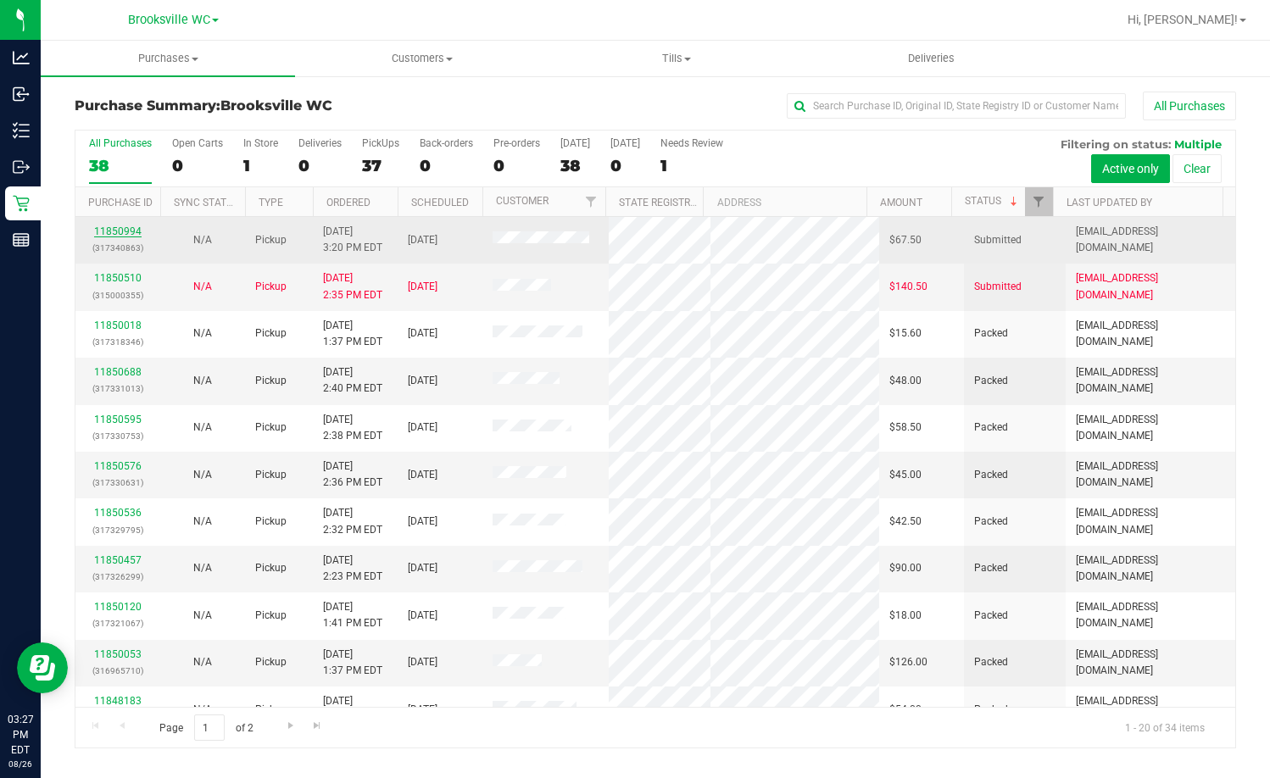
click at [125, 234] on link "11850994" at bounding box center [117, 232] width 47 height 12
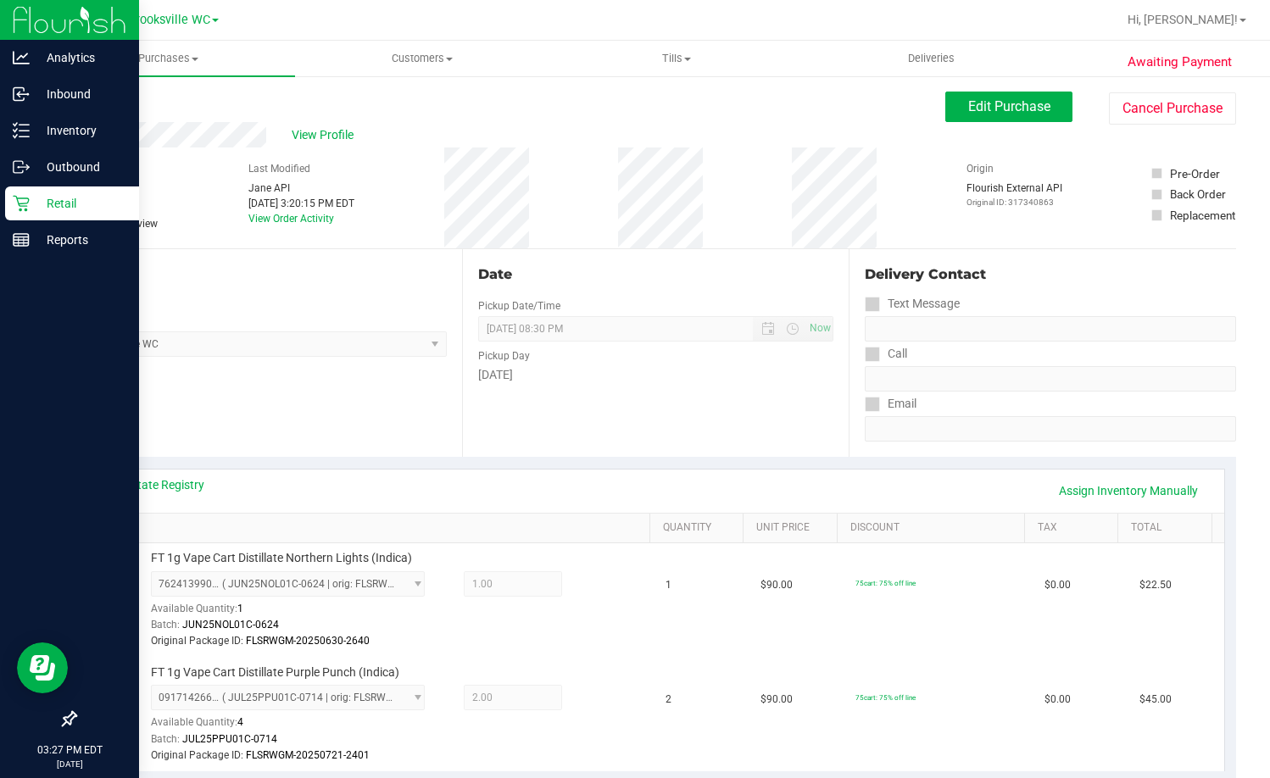
click at [14, 197] on icon at bounding box center [21, 204] width 16 height 16
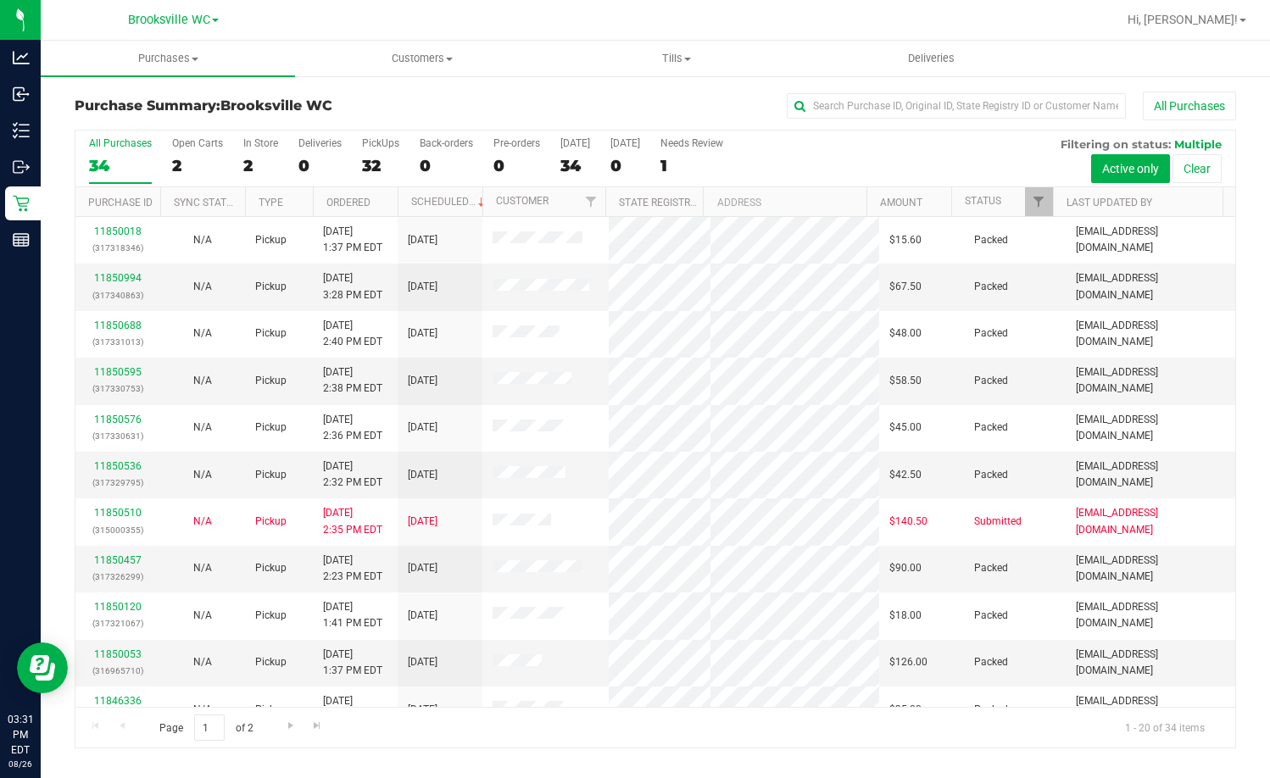
click at [367, 115] on div "Purchase Summary: [GEOGRAPHIC_DATA] WC All Purchases" at bounding box center [656, 110] width 1162 height 37
click at [984, 207] on link "Status" at bounding box center [983, 201] width 36 height 12
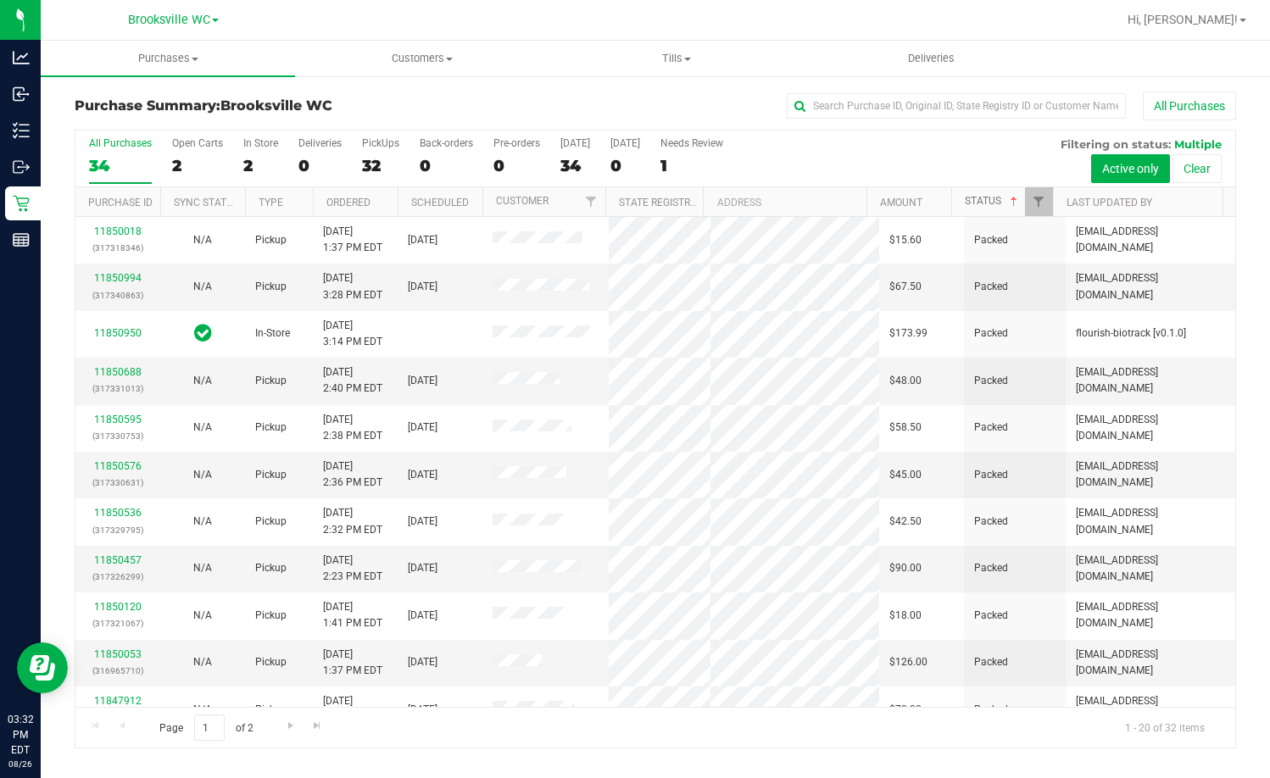
click at [1008, 202] on span at bounding box center [1014, 202] width 14 height 14
